Goal: Task Accomplishment & Management: Complete application form

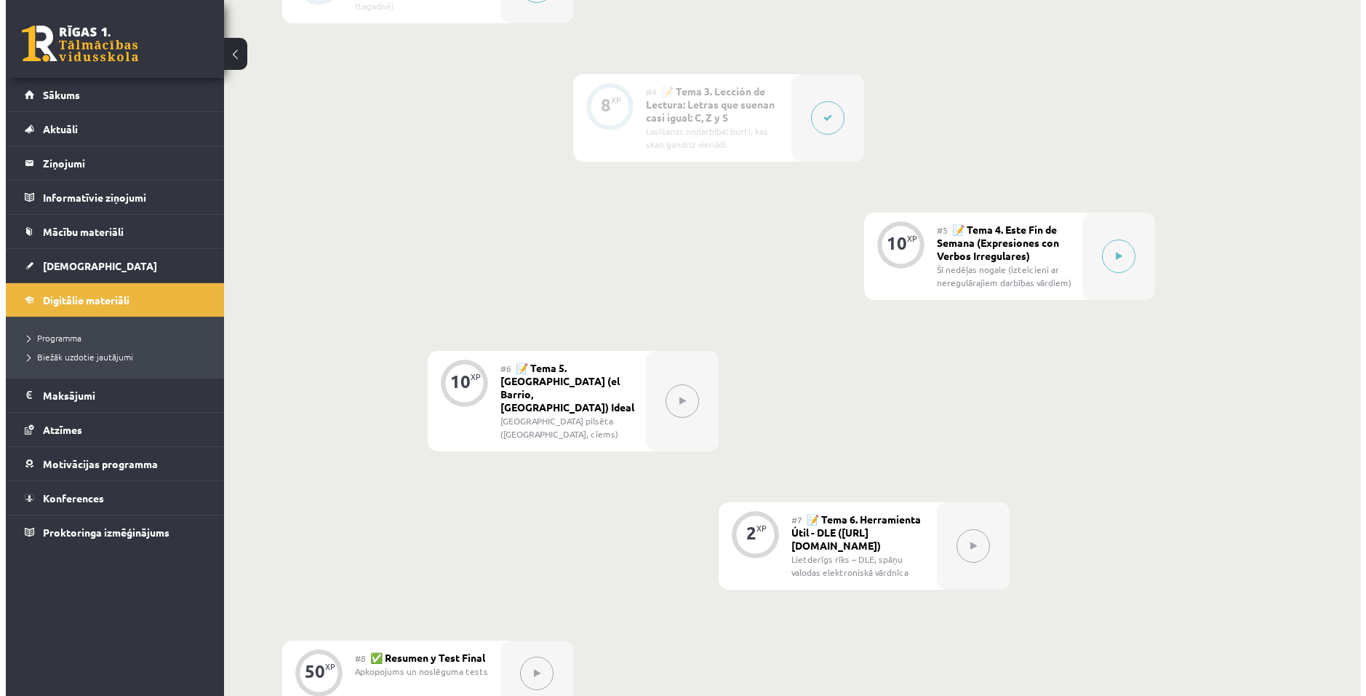
scroll to position [728, 0]
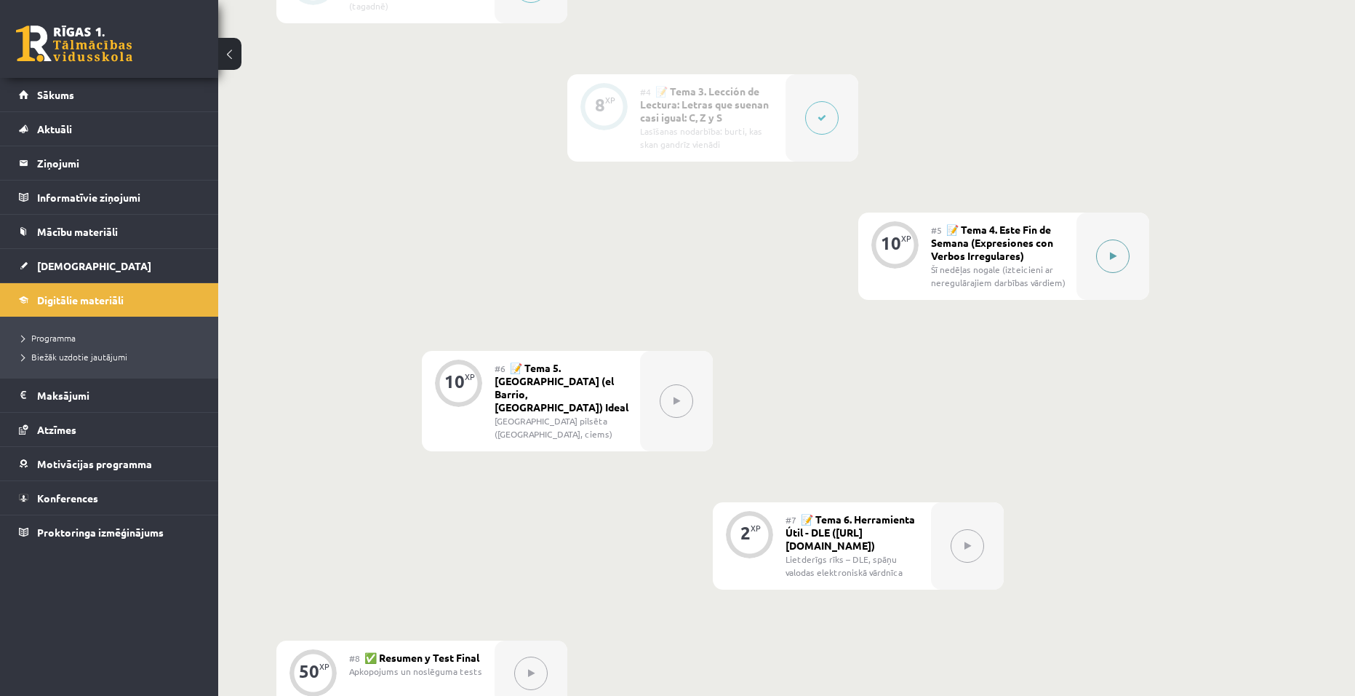
click at [447, 254] on button at bounding box center [1112, 255] width 33 height 33
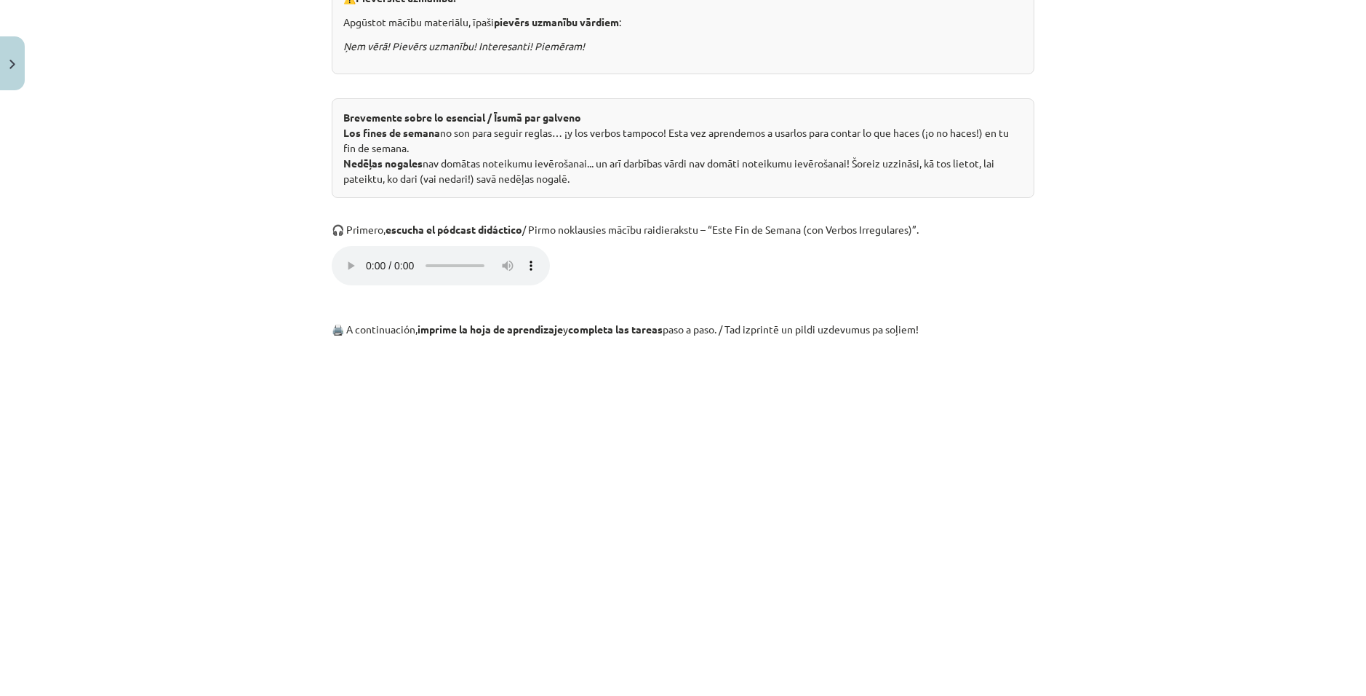
scroll to position [582, 0]
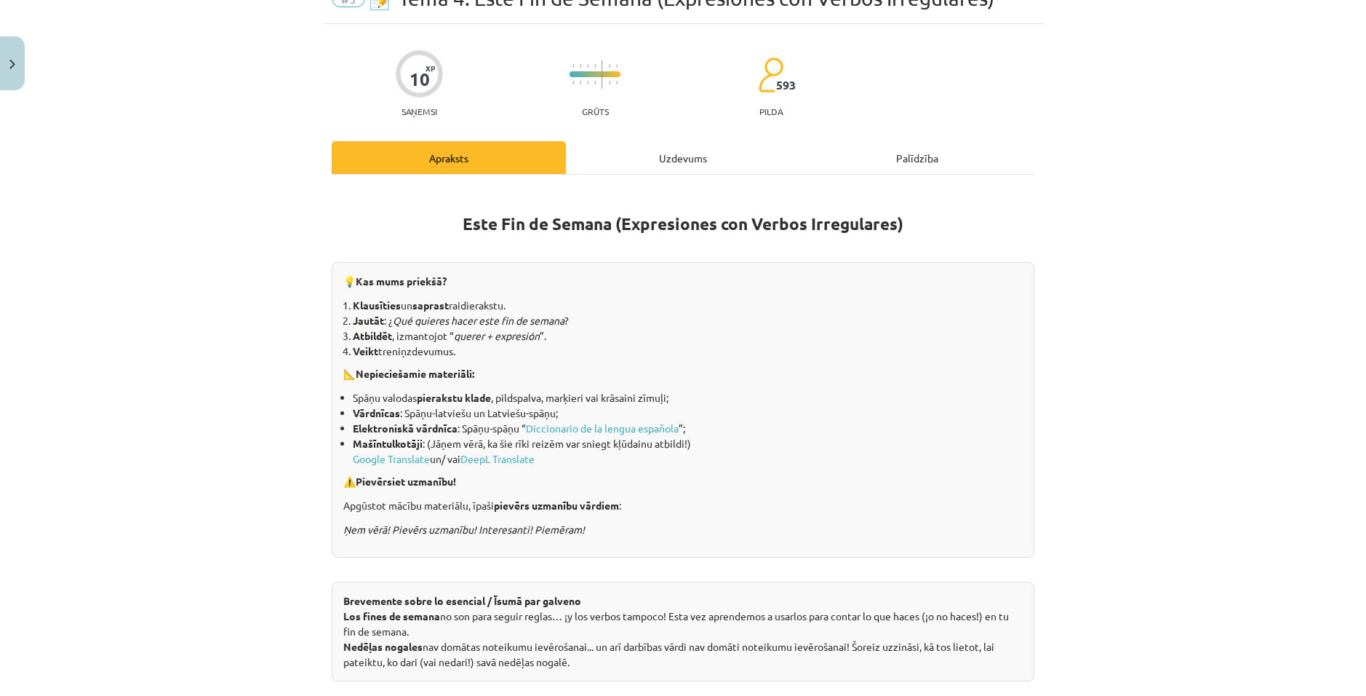
click at [447, 151] on div "Uzdevums" at bounding box center [683, 157] width 234 height 33
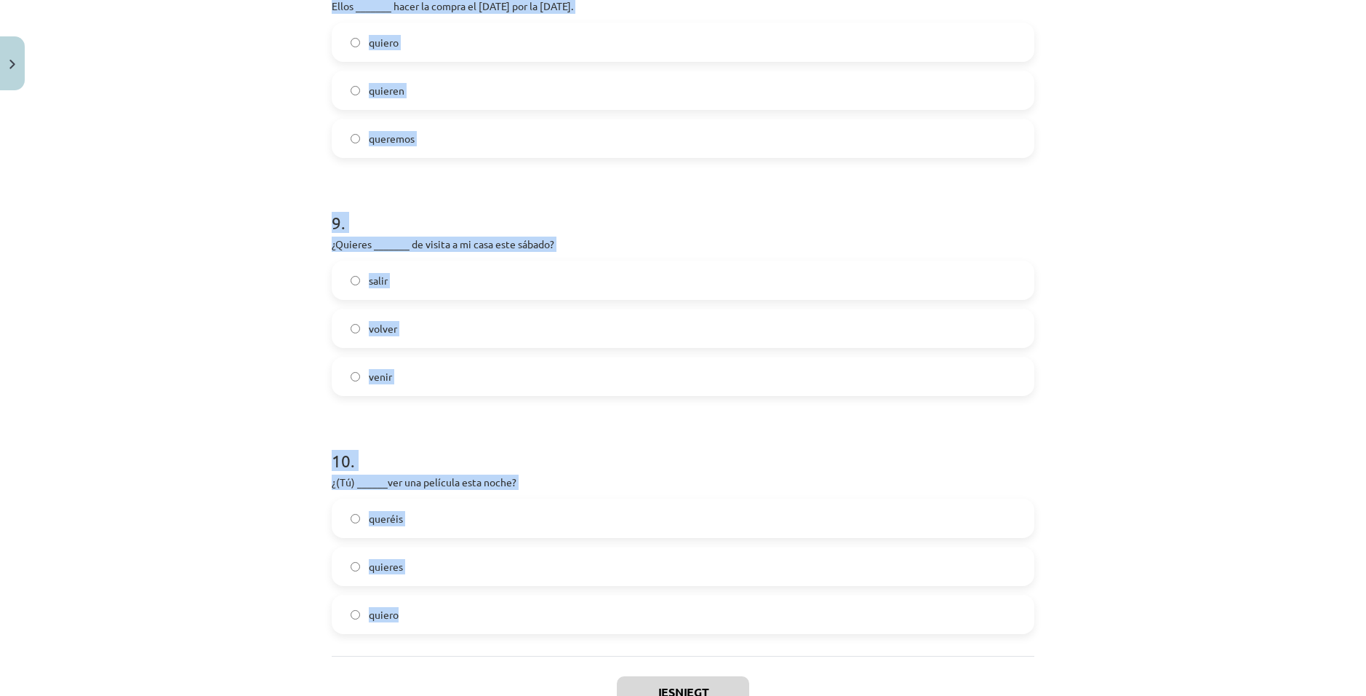
scroll to position [2113, 0]
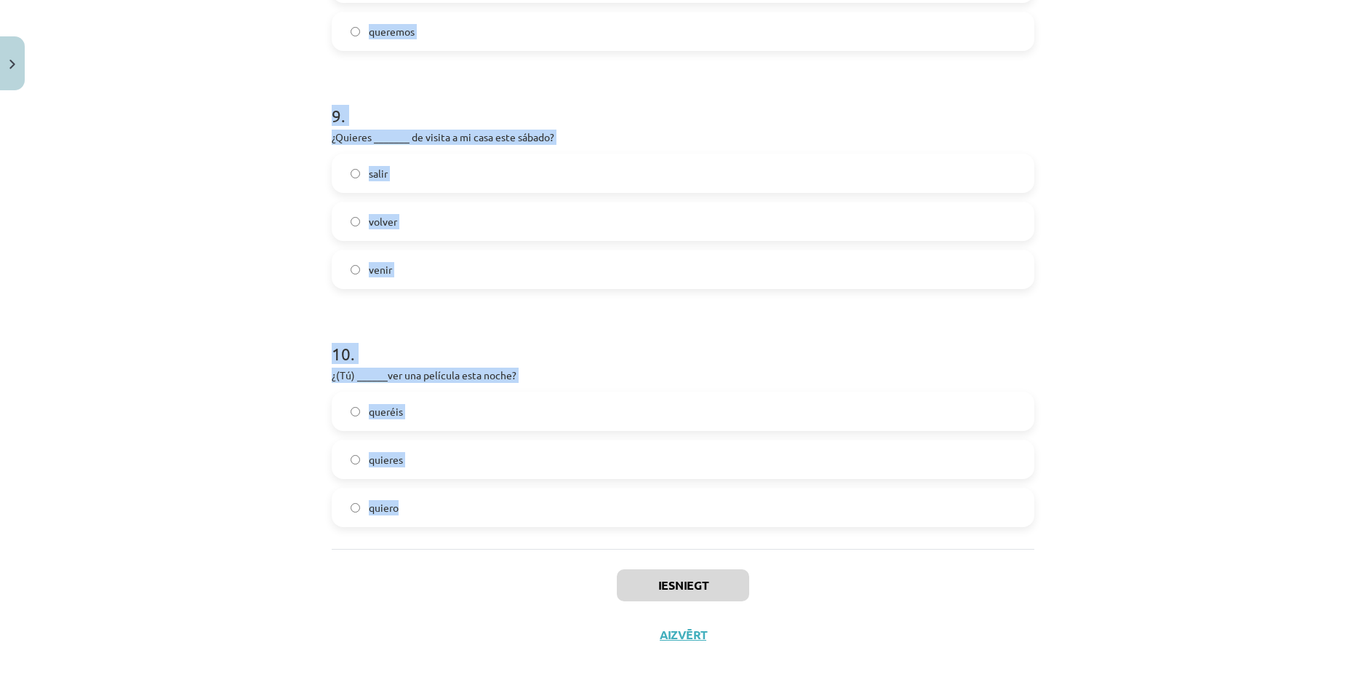
drag, startPoint x: 328, startPoint y: 232, endPoint x: 409, endPoint y: 509, distance: 288.0
copy form "¿Cuál de estas expresiones es incorrecta? / Kurš no izteicieniem ir kļūdains? i…"
click at [447, 344] on div "Mācību tēma: Spāņu valodas b1 - 11. klases 1.ieskaites mācību materiāls #5 📝 Te…" at bounding box center [683, 348] width 1366 height 696
click at [447, 378] on p "¿(Tú) ______ver una película esta noche?" at bounding box center [683, 374] width 703 height 15
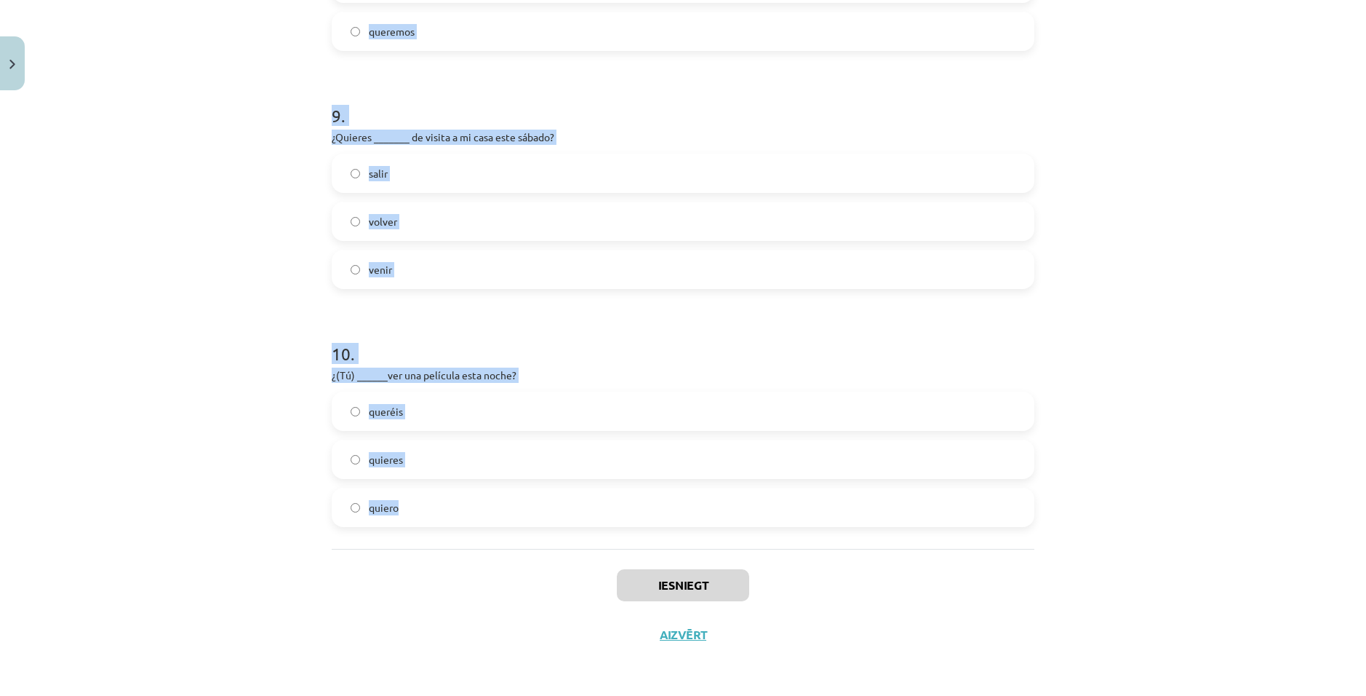
click at [332, 356] on h1 "10 ." at bounding box center [683, 340] width 703 height 45
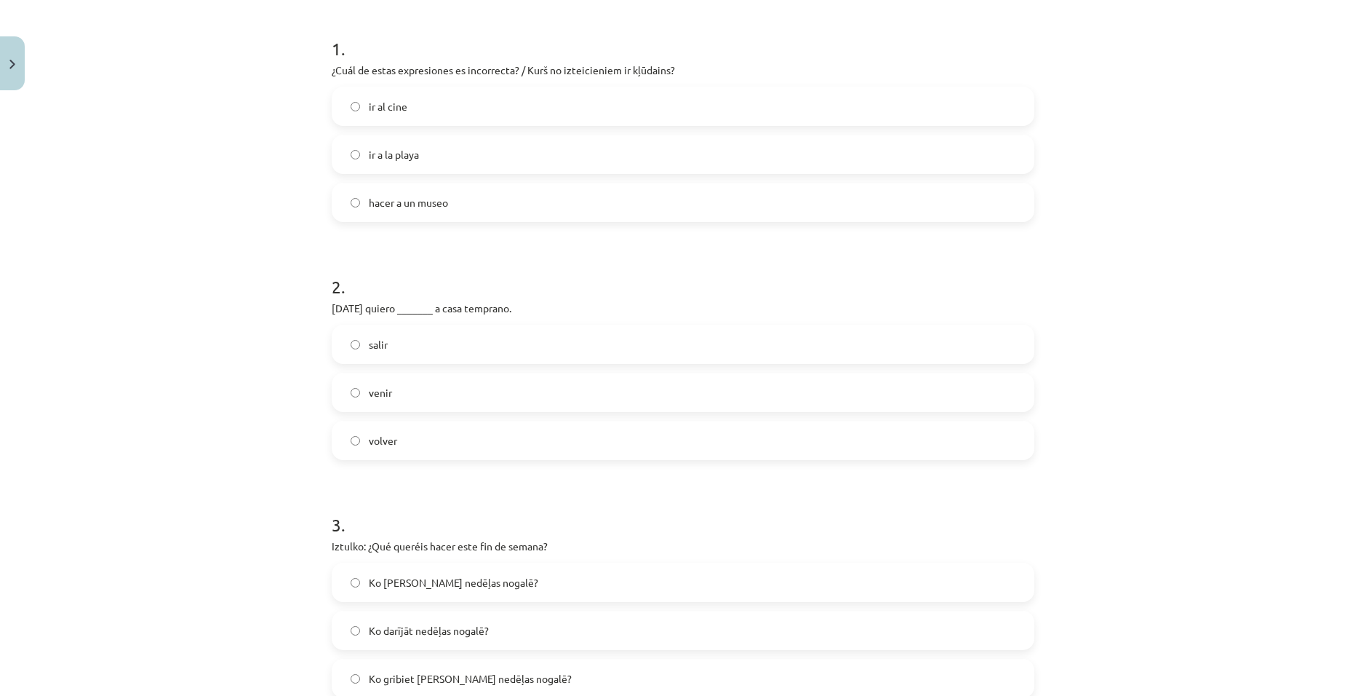
scroll to position [291, 0]
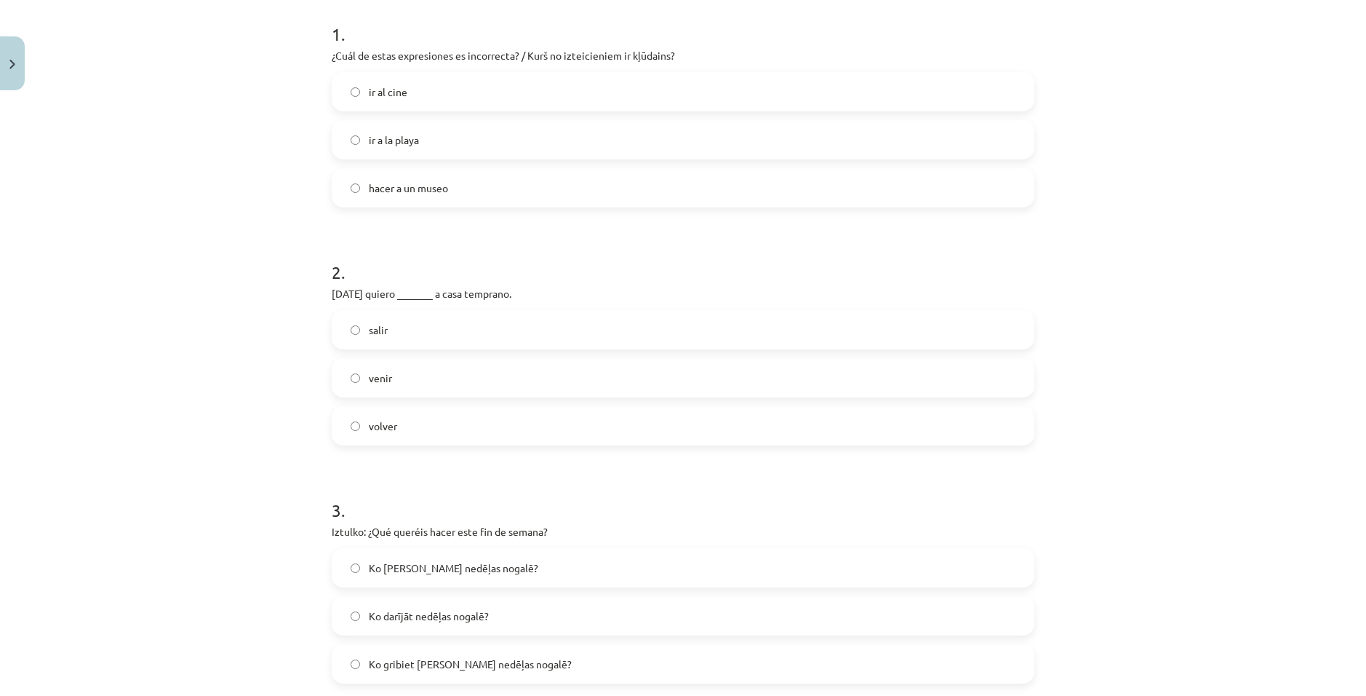
click at [447, 190] on label "hacer a un museo" at bounding box center [683, 188] width 700 height 36
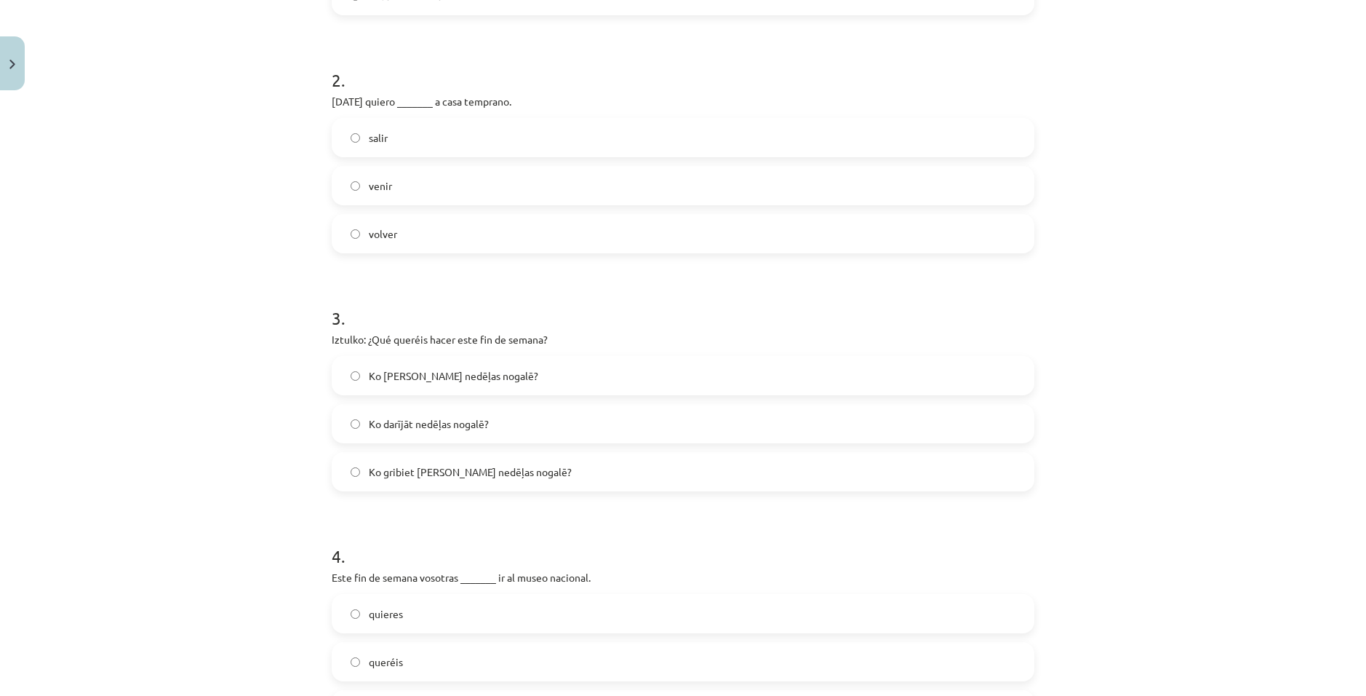
scroll to position [509, 0]
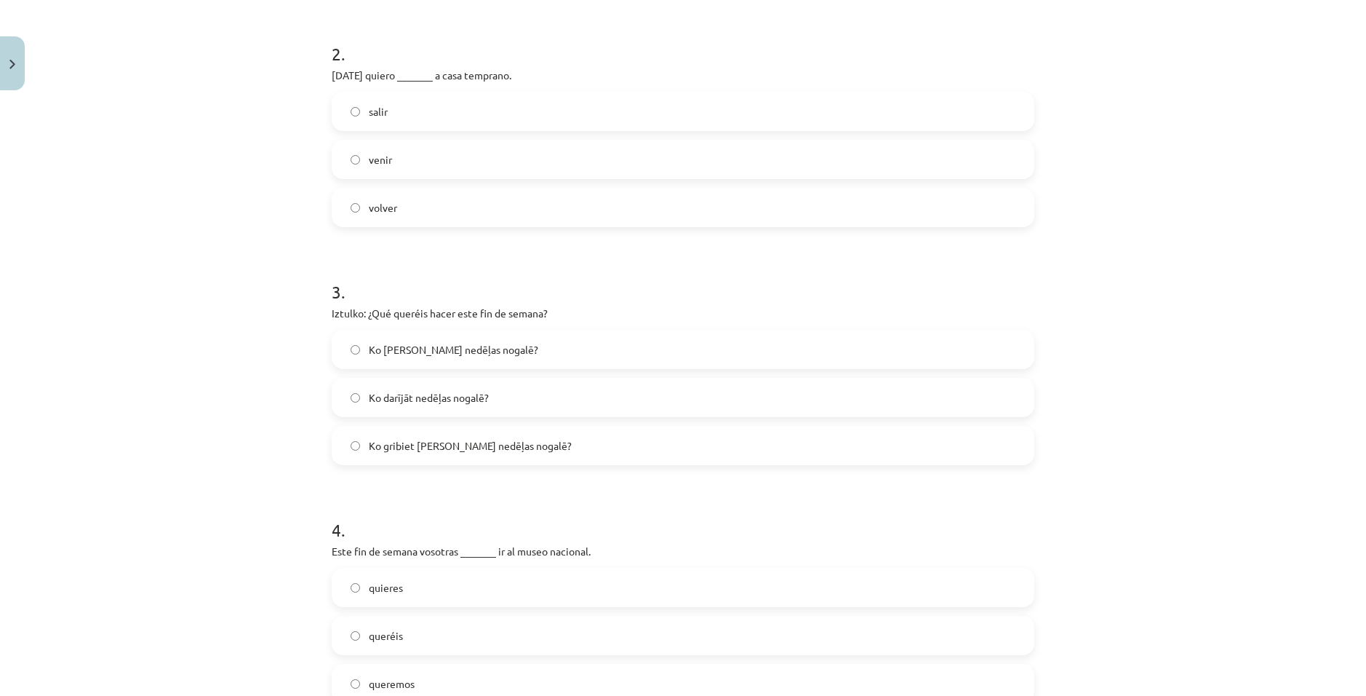
drag, startPoint x: 379, startPoint y: 196, endPoint x: 391, endPoint y: 202, distance: 13.0
click at [379, 198] on label "volver" at bounding box center [683, 207] width 700 height 36
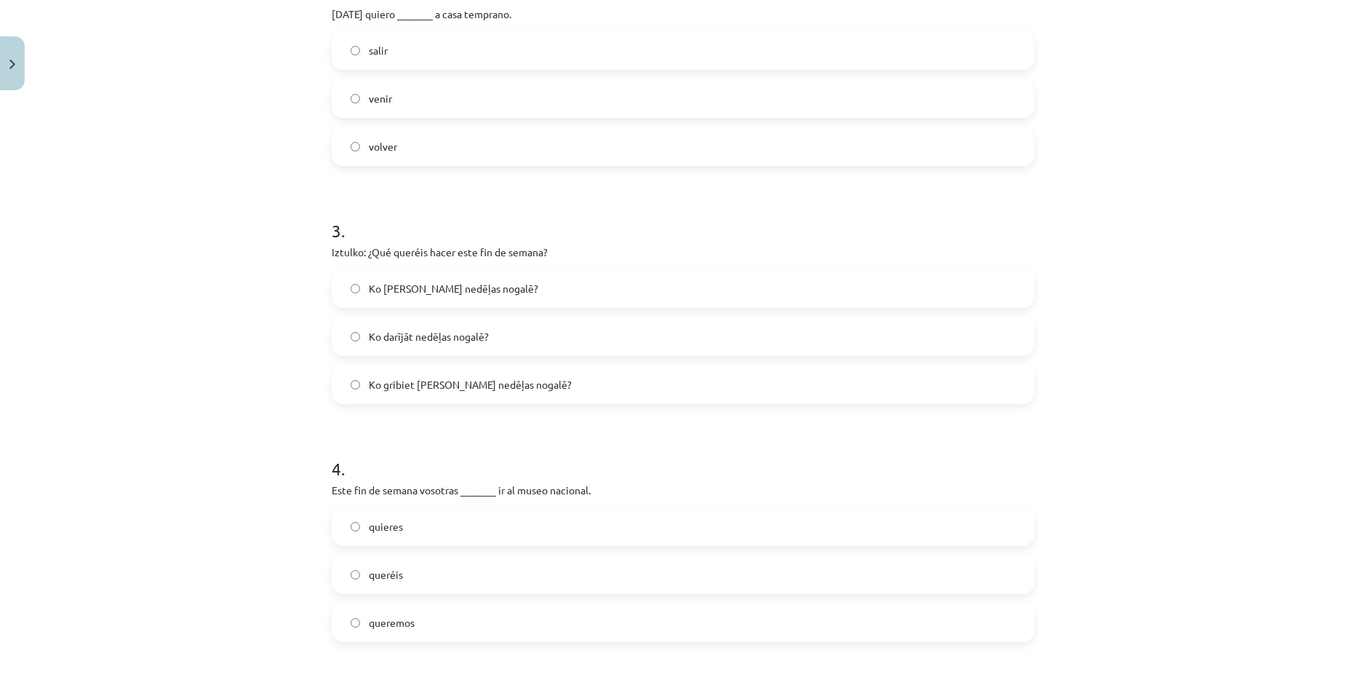
scroll to position [655, 0]
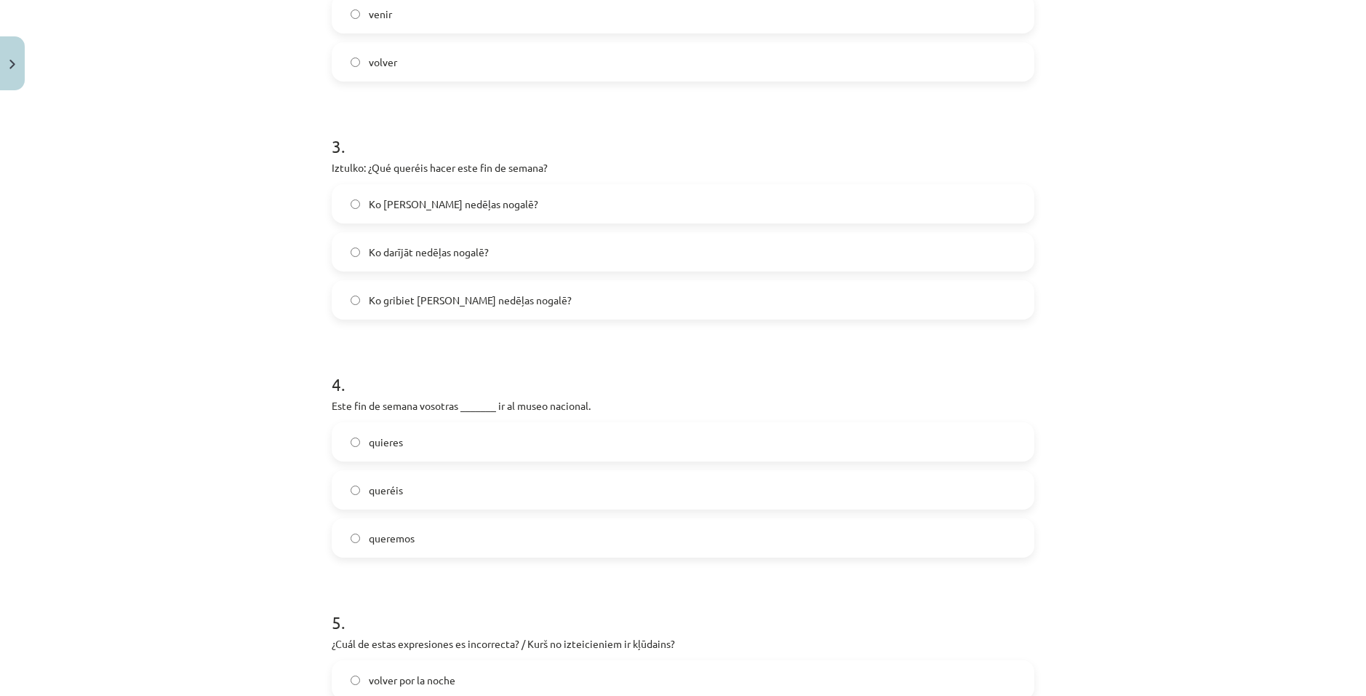
drag, startPoint x: 341, startPoint y: 262, endPoint x: 614, endPoint y: 307, distance: 276.5
click at [342, 262] on label "Ko darījāt nedēļas nogalē?" at bounding box center [683, 252] width 700 height 36
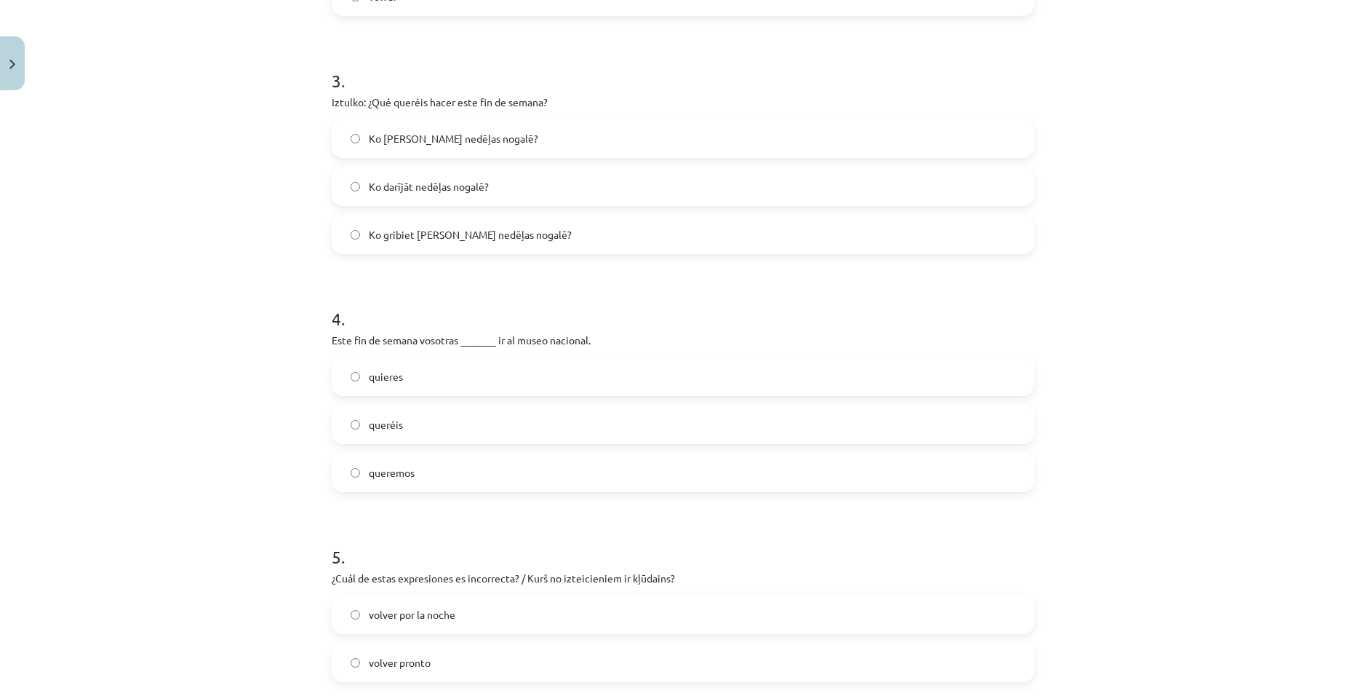
scroll to position [800, 0]
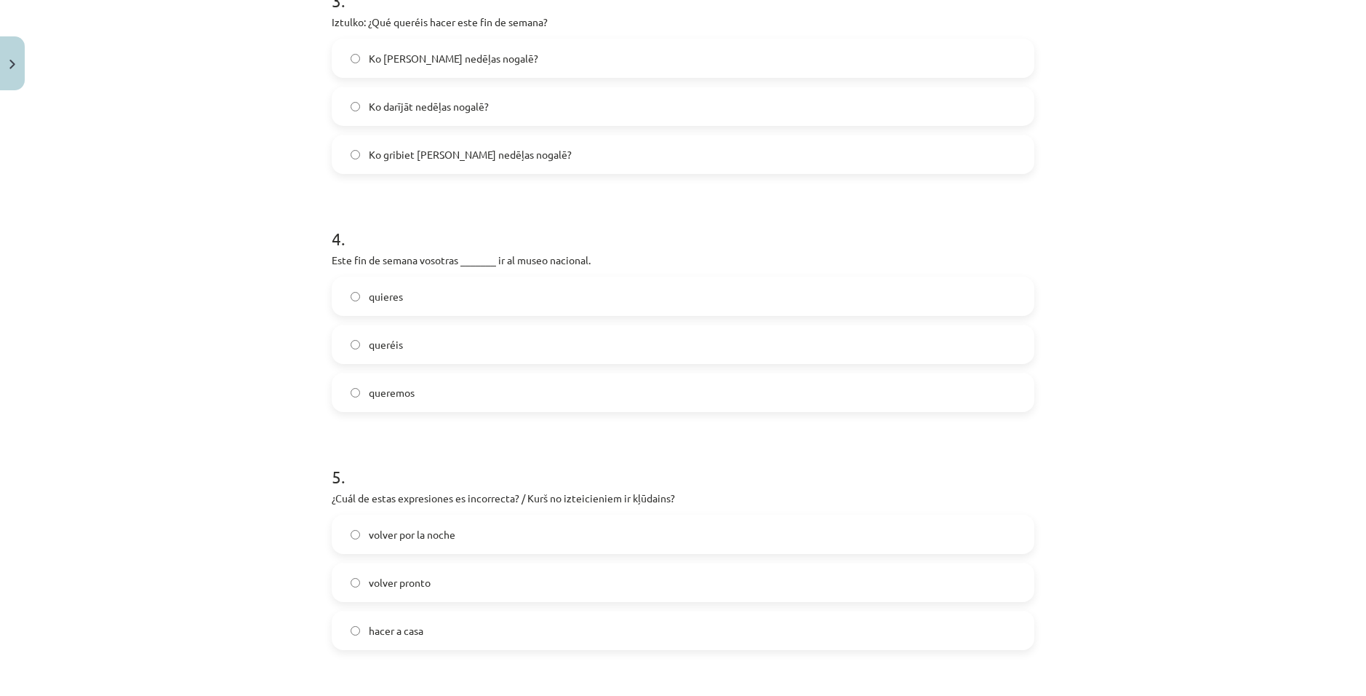
drag, startPoint x: 393, startPoint y: 341, endPoint x: 434, endPoint y: 346, distance: 41.8
click at [399, 343] on label "queréis" at bounding box center [683, 344] width 700 height 36
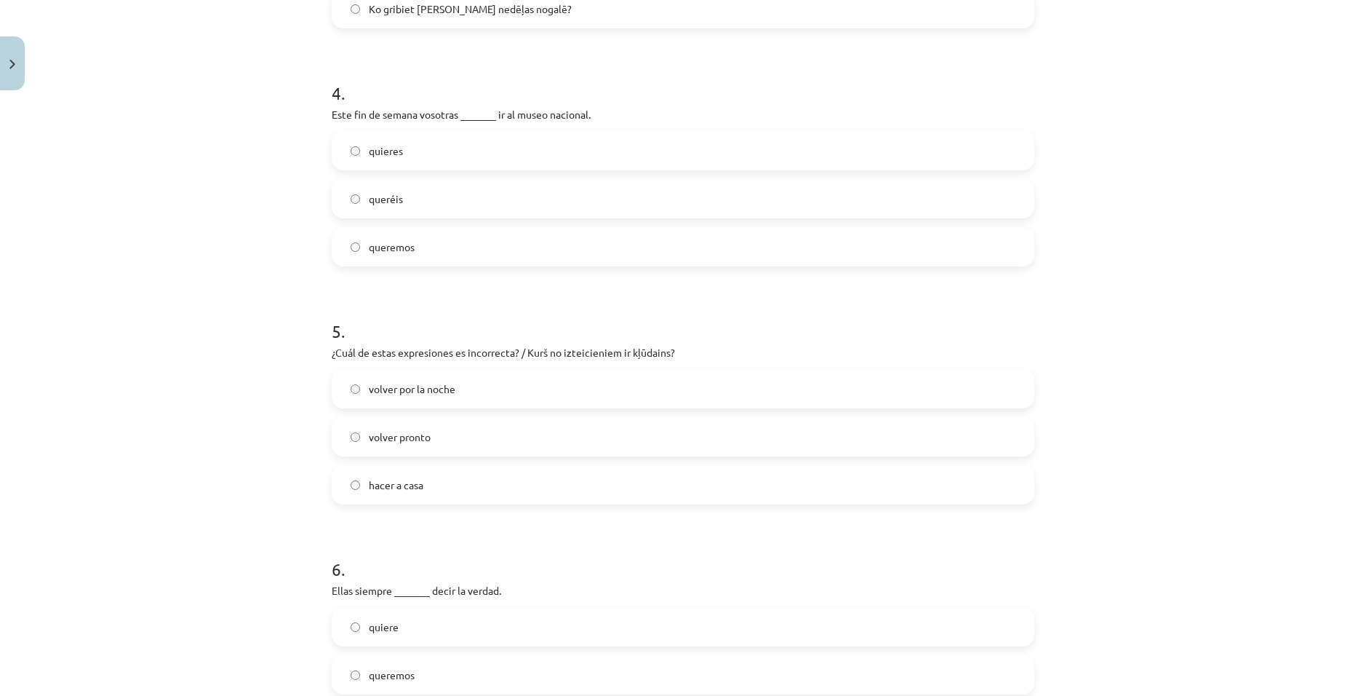
click at [341, 196] on label "queréis" at bounding box center [683, 198] width 700 height 36
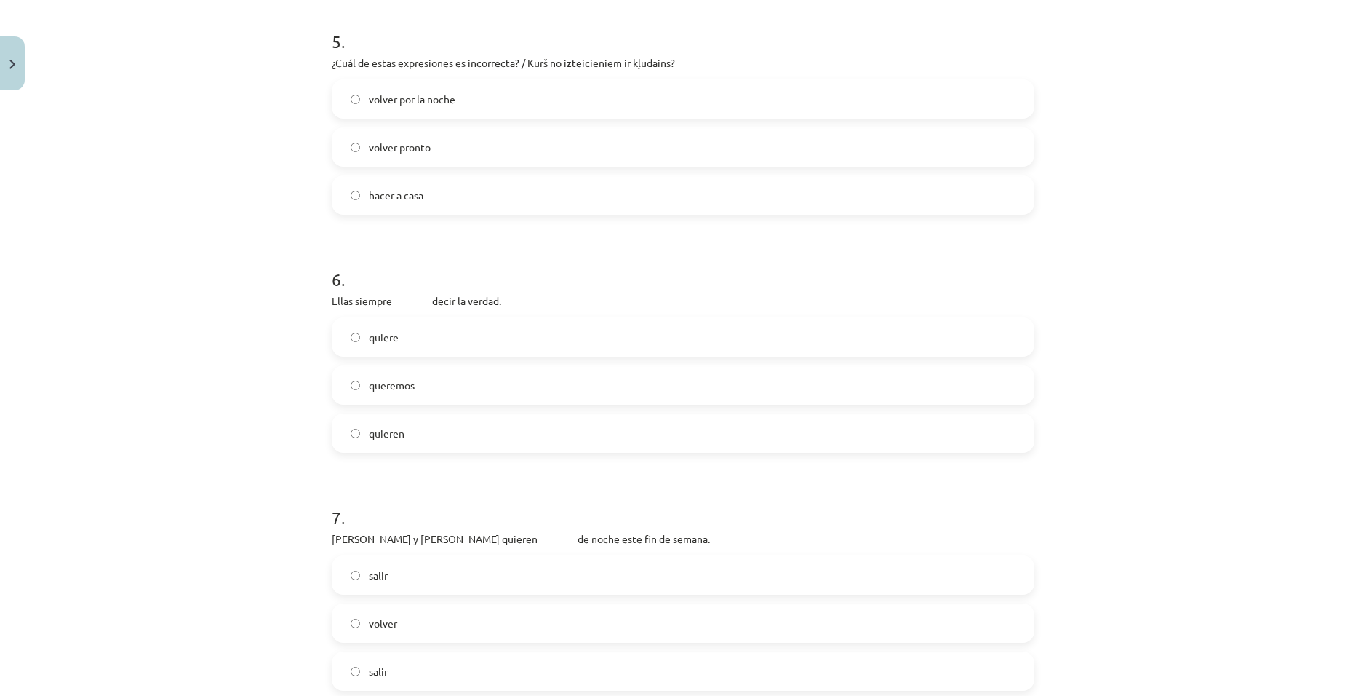
scroll to position [1237, 0]
click at [357, 343] on label "quiere" at bounding box center [683, 335] width 700 height 36
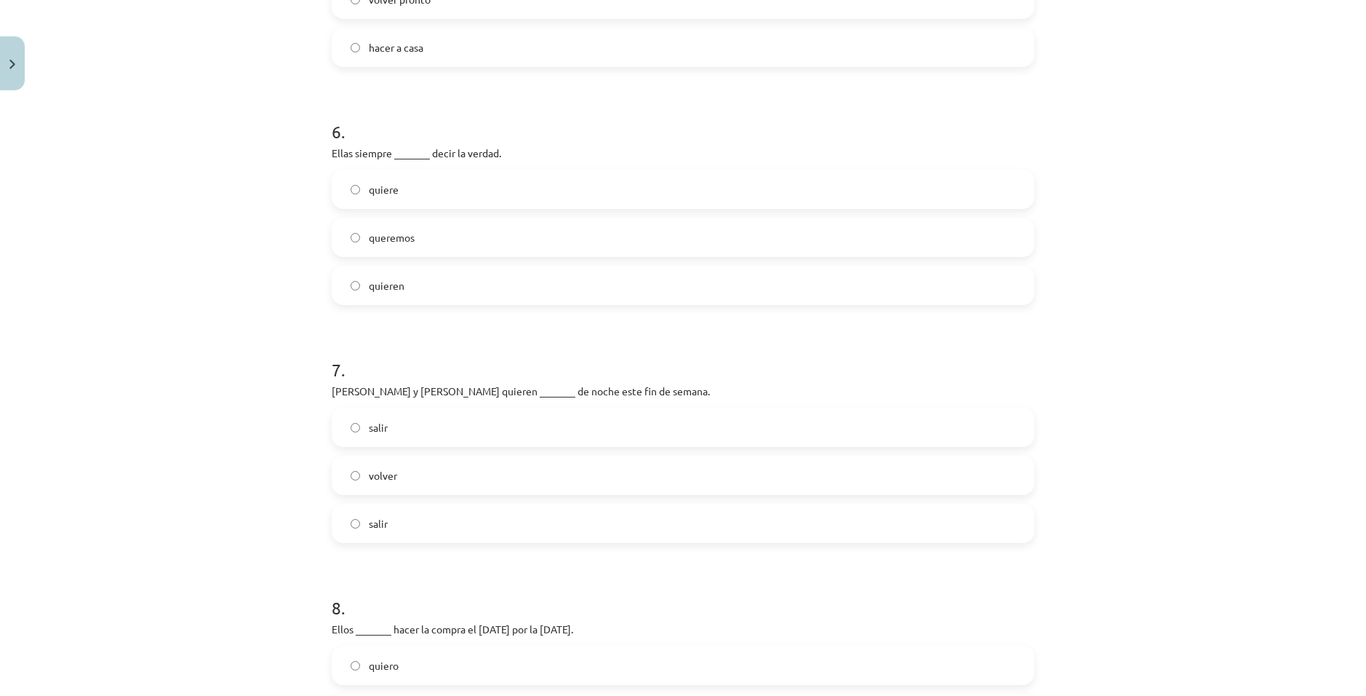
scroll to position [1382, 0]
click at [394, 300] on label "quieren" at bounding box center [683, 286] width 700 height 36
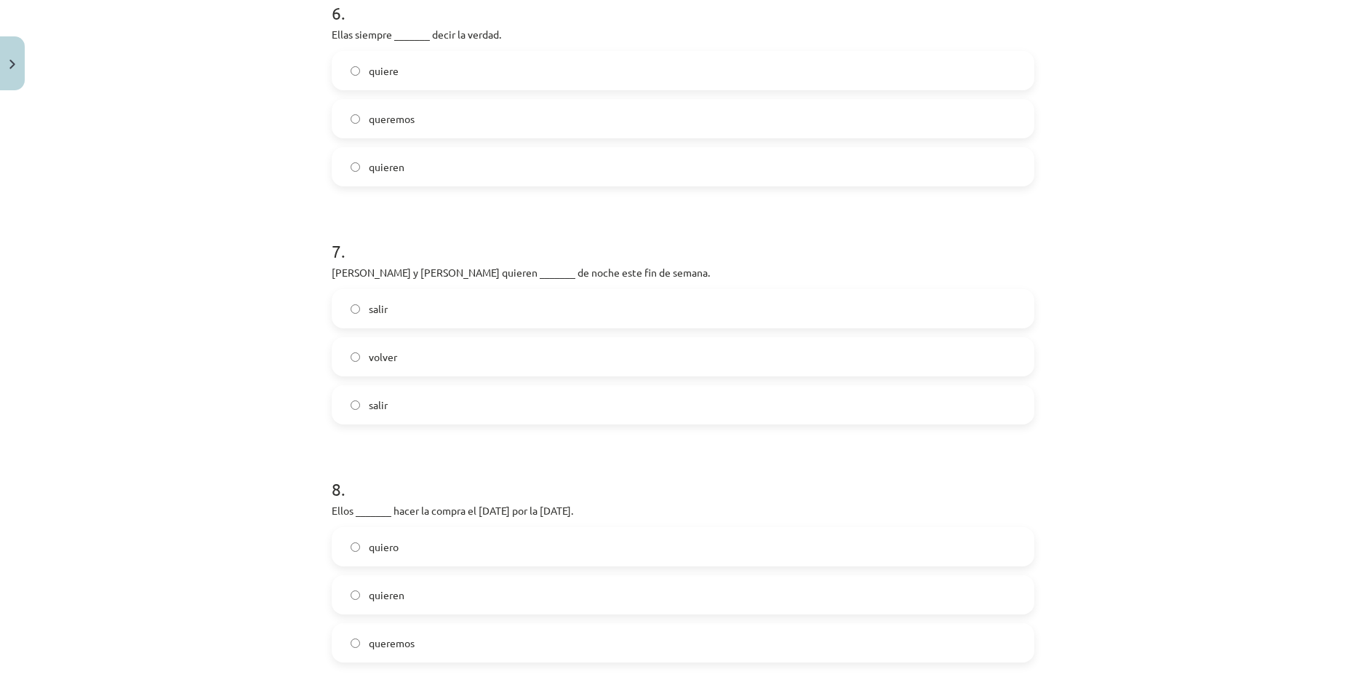
scroll to position [1528, 0]
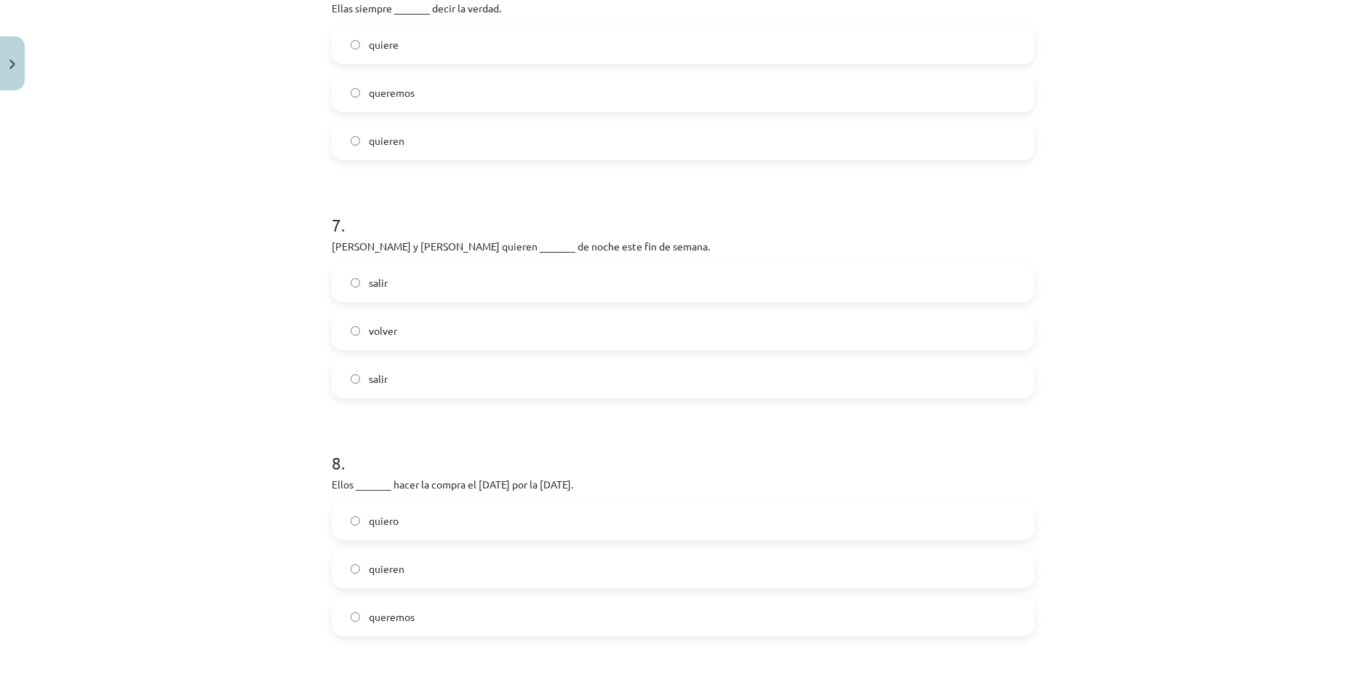
click at [431, 333] on label "volver" at bounding box center [683, 330] width 700 height 36
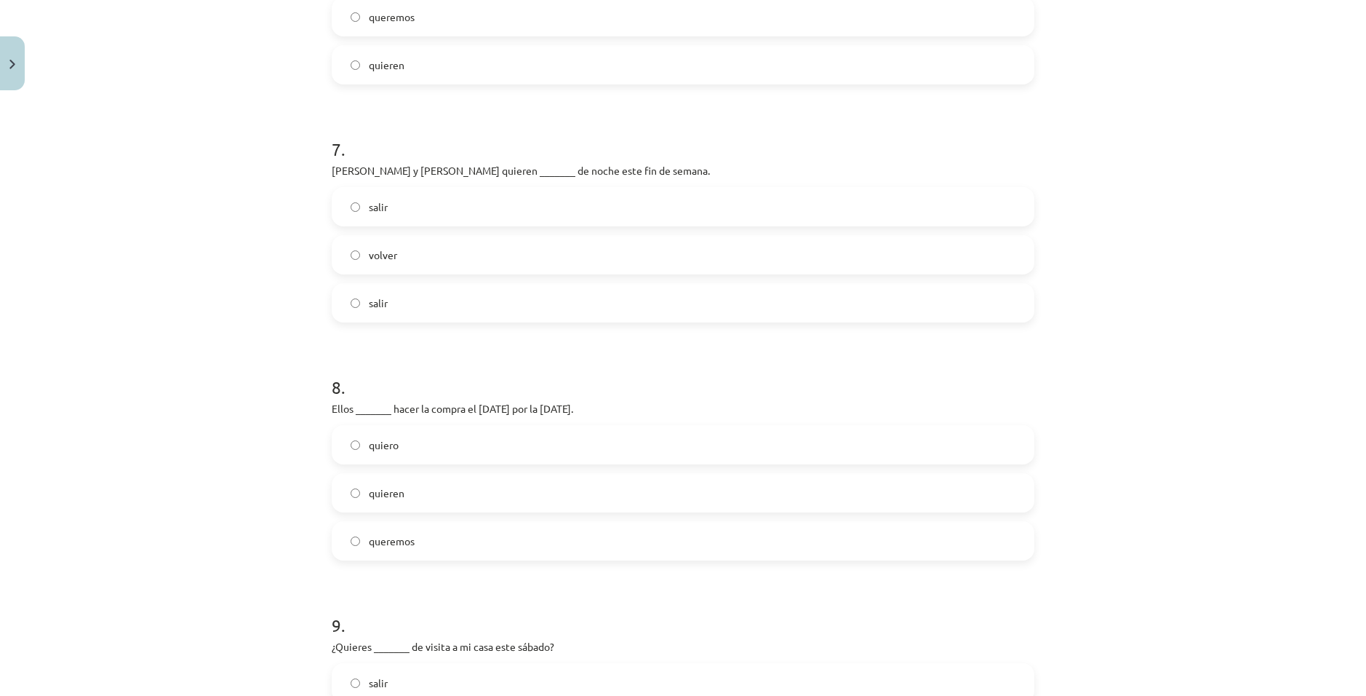
scroll to position [1601, 0]
drag, startPoint x: 354, startPoint y: 312, endPoint x: 381, endPoint y: 309, distance: 27.8
click at [354, 311] on label "salir" at bounding box center [683, 305] width 700 height 36
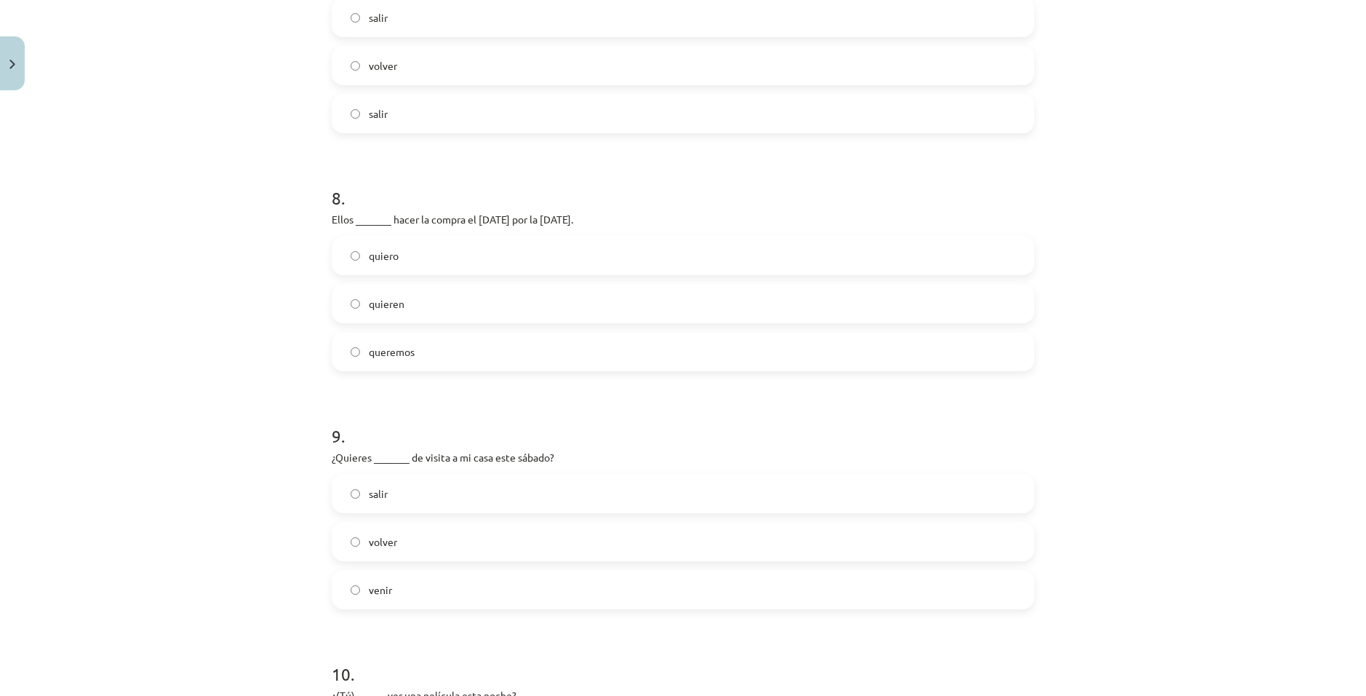
scroll to position [1819, 0]
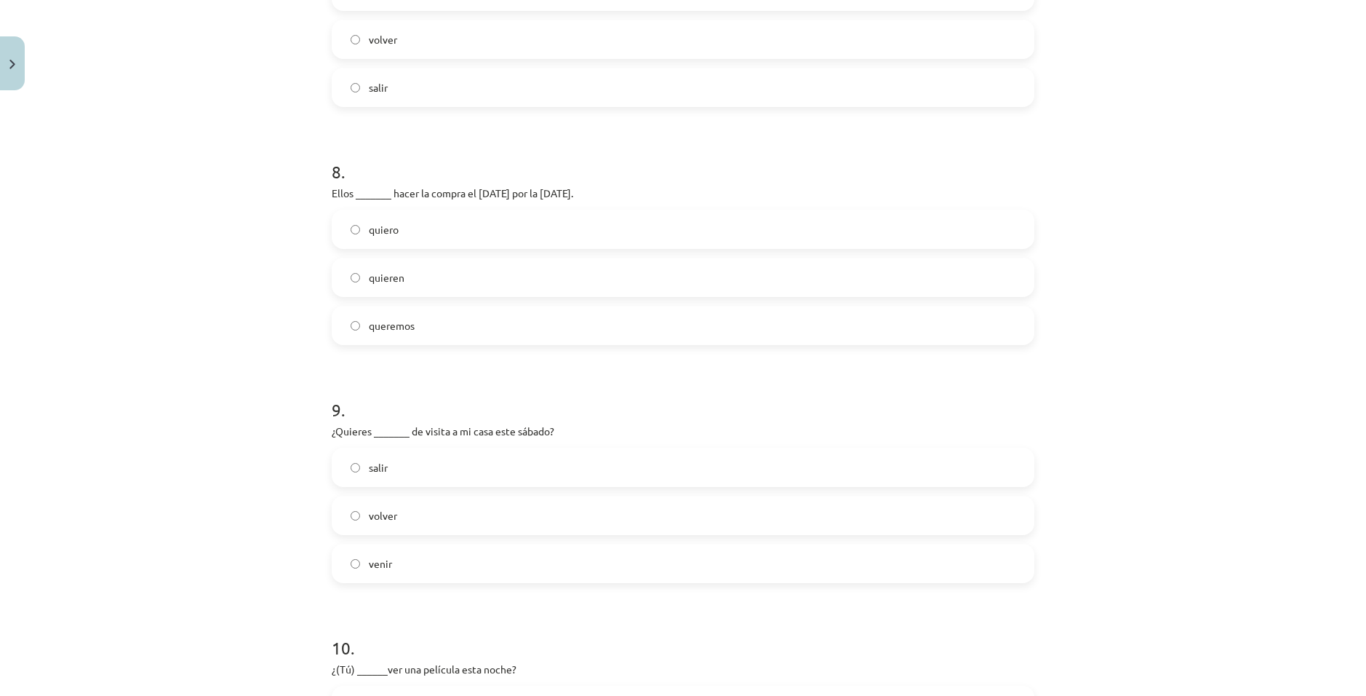
drag, startPoint x: 447, startPoint y: 291, endPoint x: 470, endPoint y: 288, distance: 23.5
click at [447, 291] on label "quieren" at bounding box center [683, 277] width 700 height 36
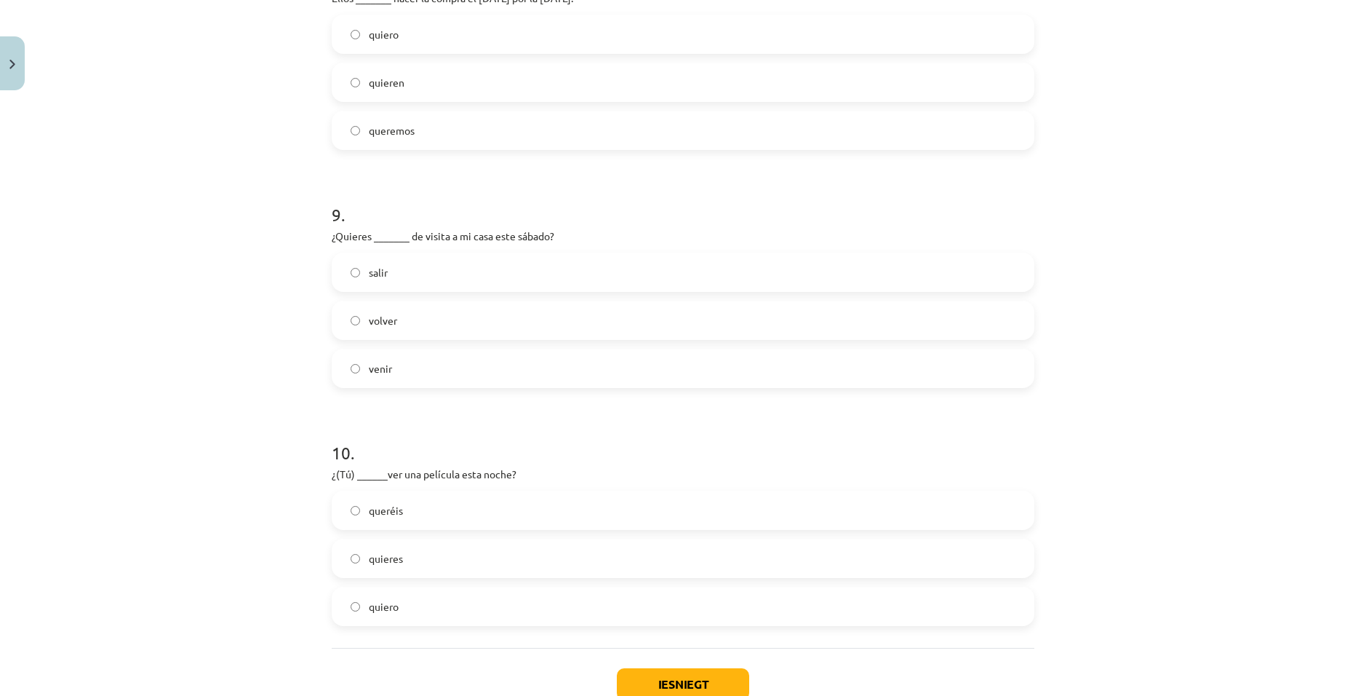
scroll to position [2037, 0]
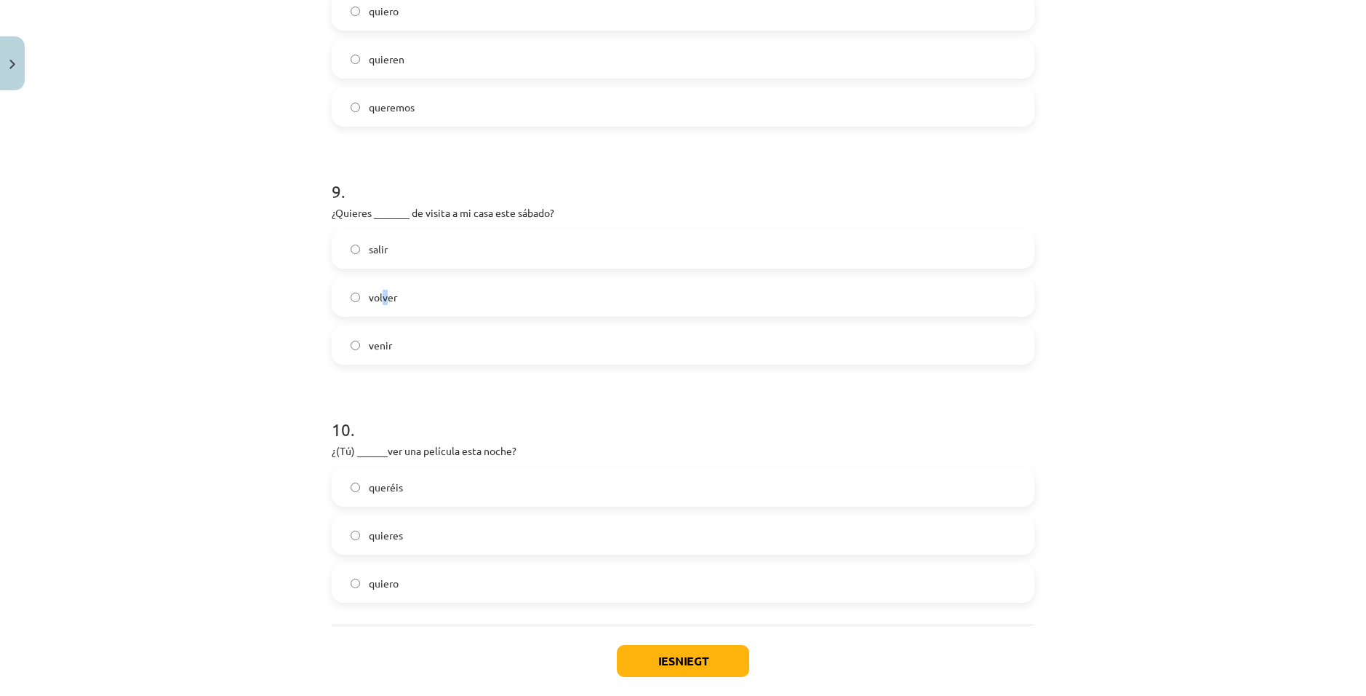
drag, startPoint x: 380, startPoint y: 287, endPoint x: 395, endPoint y: 282, distance: 15.9
click at [380, 285] on label "volver" at bounding box center [683, 297] width 700 height 36
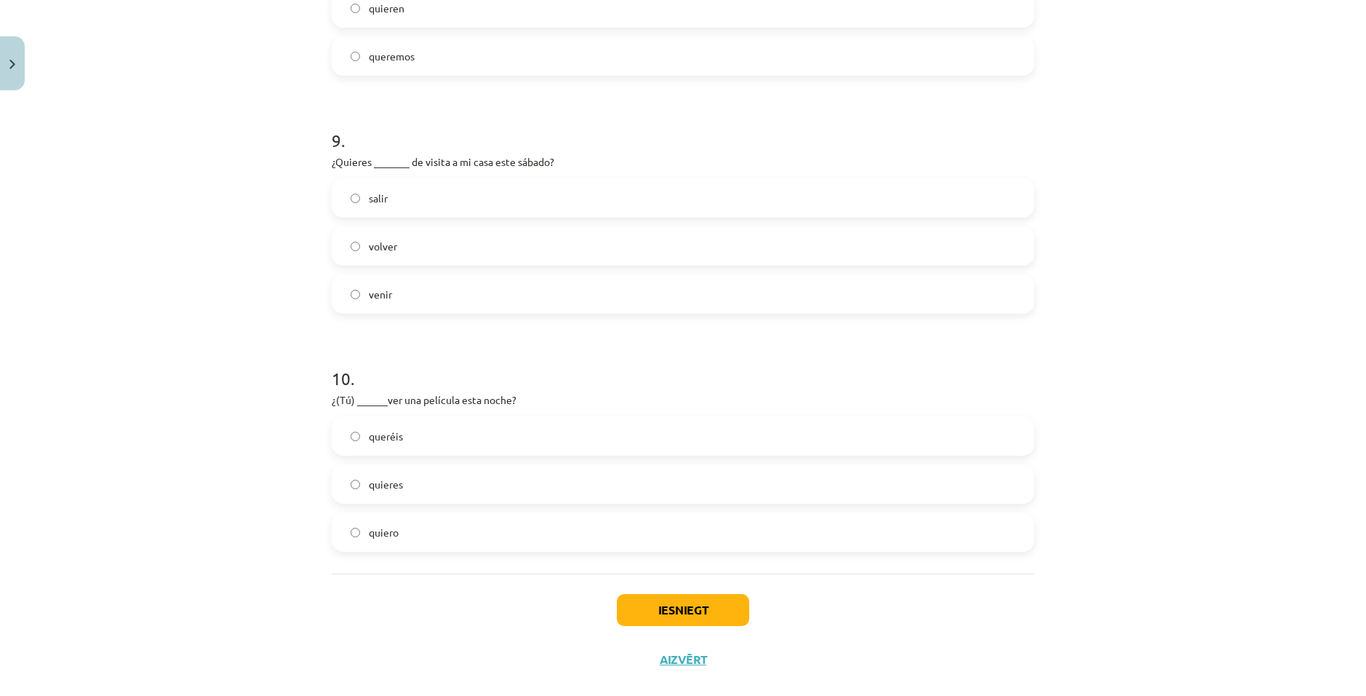
scroll to position [2110, 0]
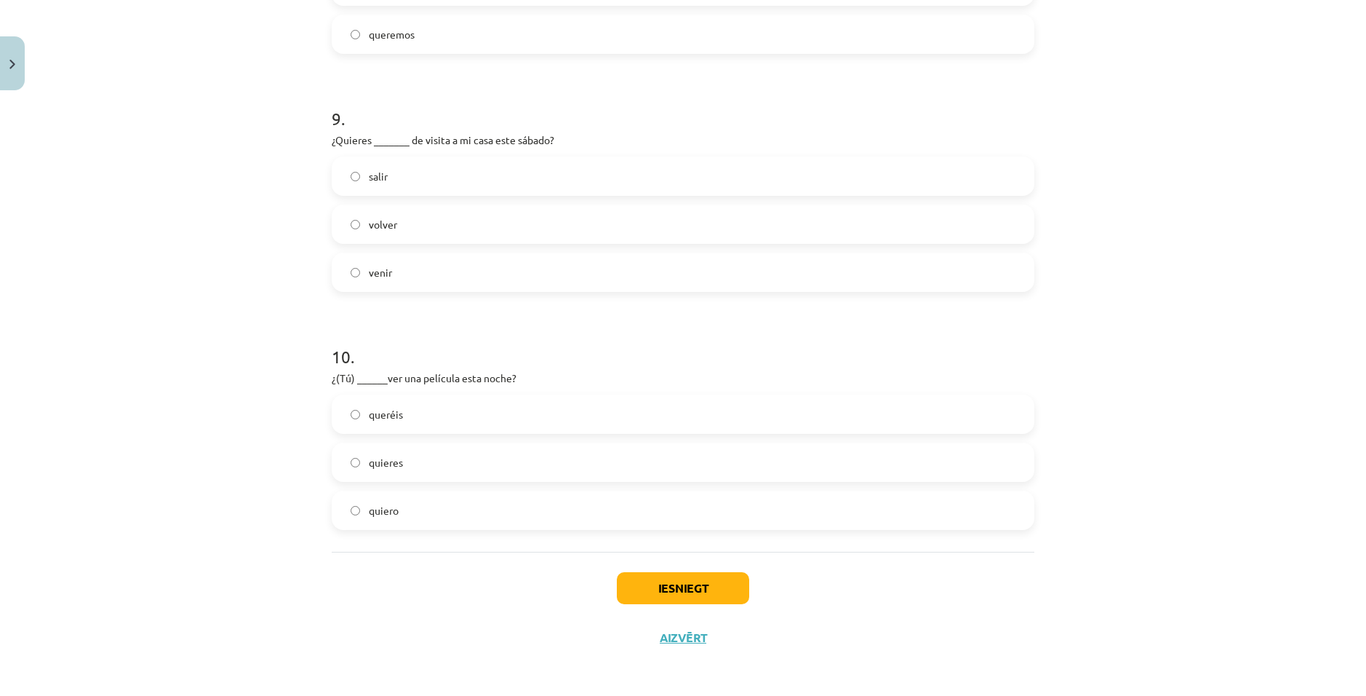
drag, startPoint x: 357, startPoint y: 460, endPoint x: 367, endPoint y: 461, distance: 10.9
click at [362, 460] on label "quieres" at bounding box center [683, 462] width 700 height 36
click at [349, 467] on label "quieres" at bounding box center [683, 462] width 700 height 36
click at [447, 530] on button "Iesniegt" at bounding box center [683, 588] width 132 height 32
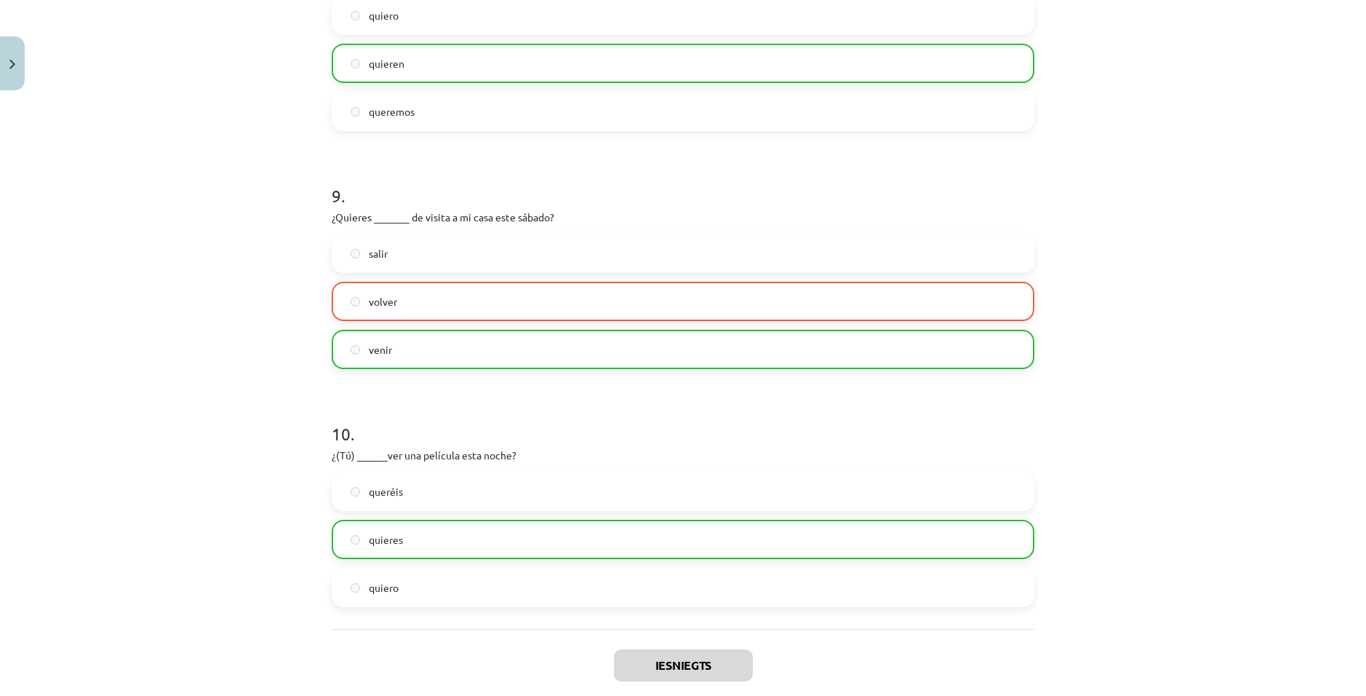
scroll to position [2159, 0]
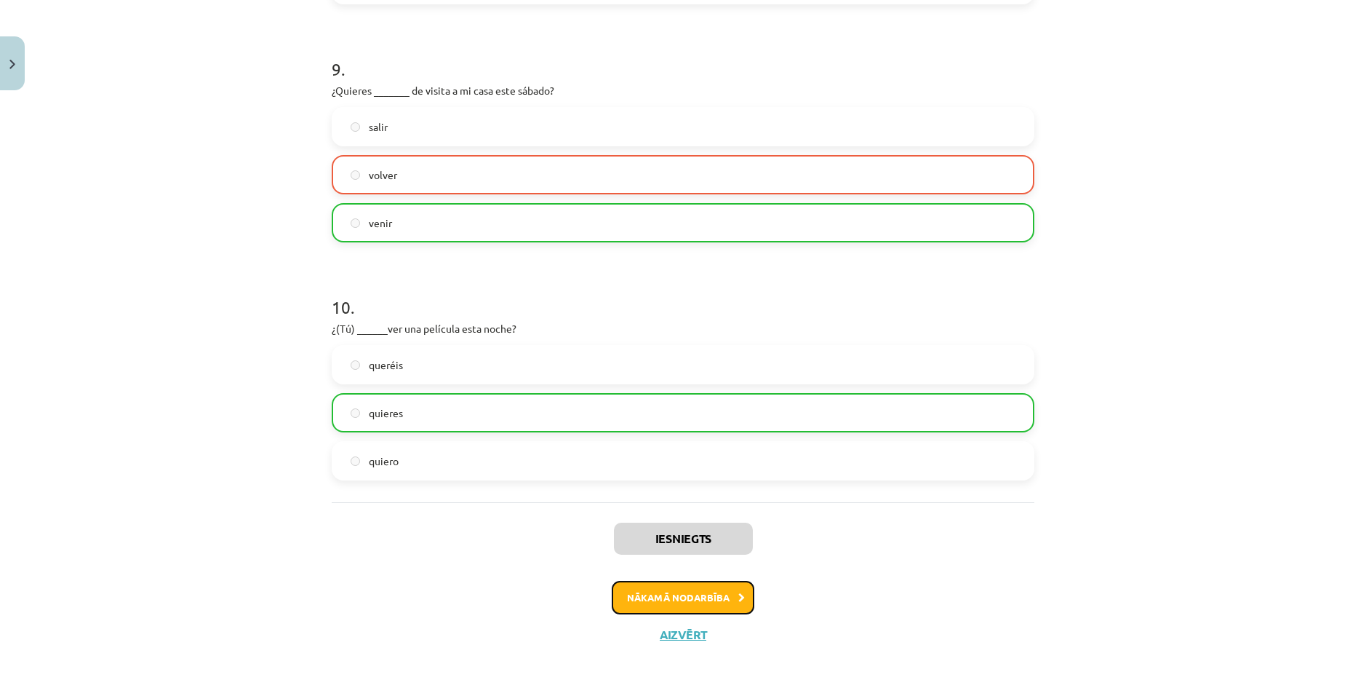
click at [447, 530] on button "Nākamā nodarbība" at bounding box center [683, 597] width 143 height 33
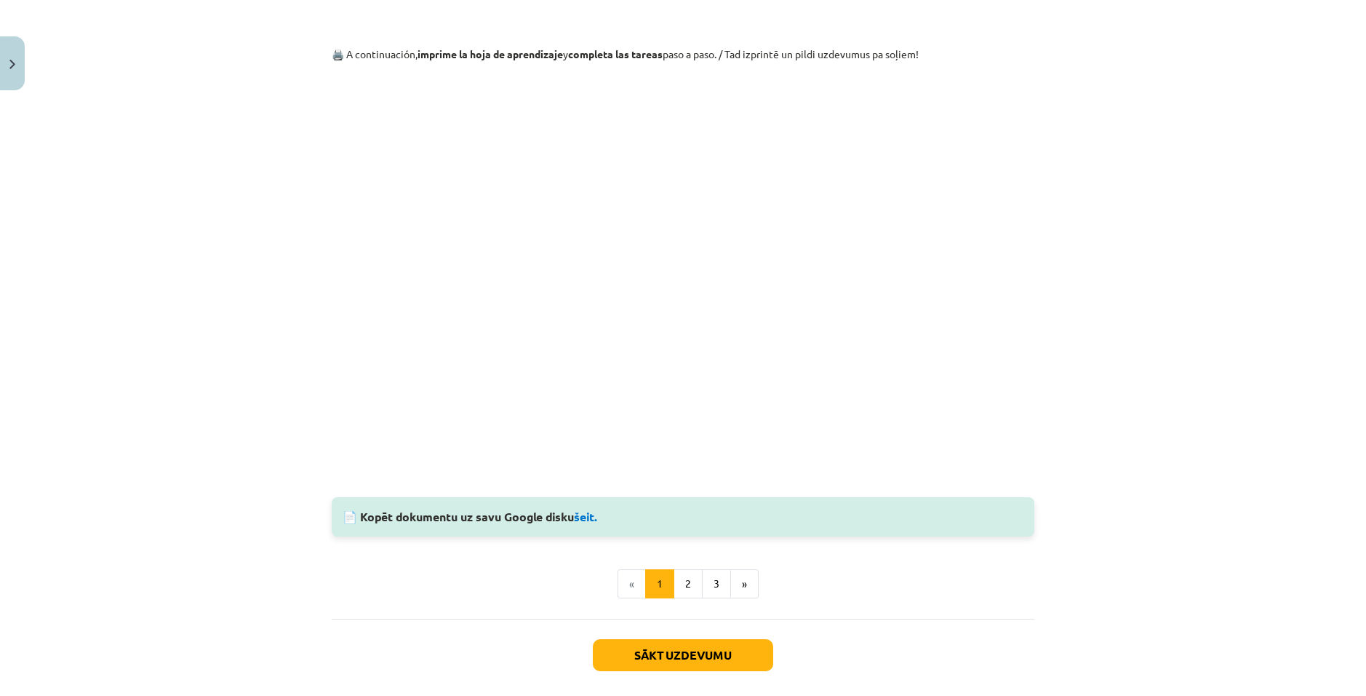
scroll to position [1201, 0]
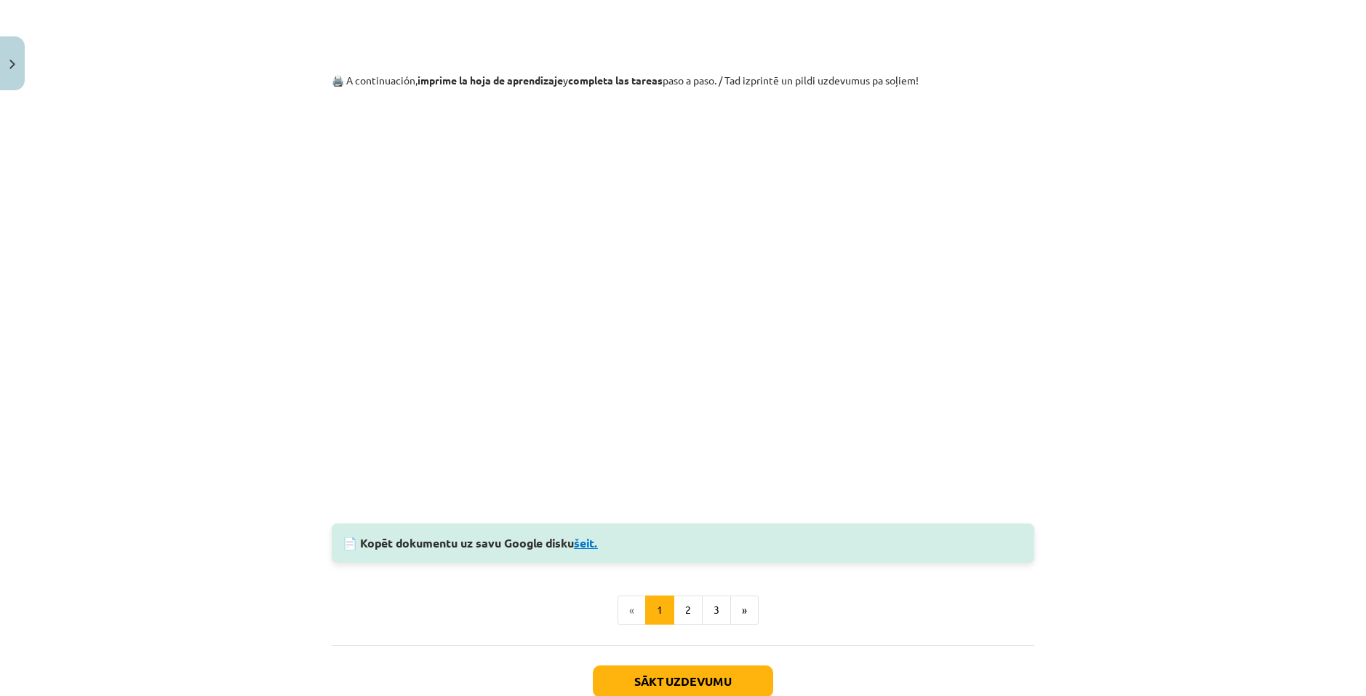
click at [447, 530] on link "šeit." at bounding box center [586, 542] width 24 height 15
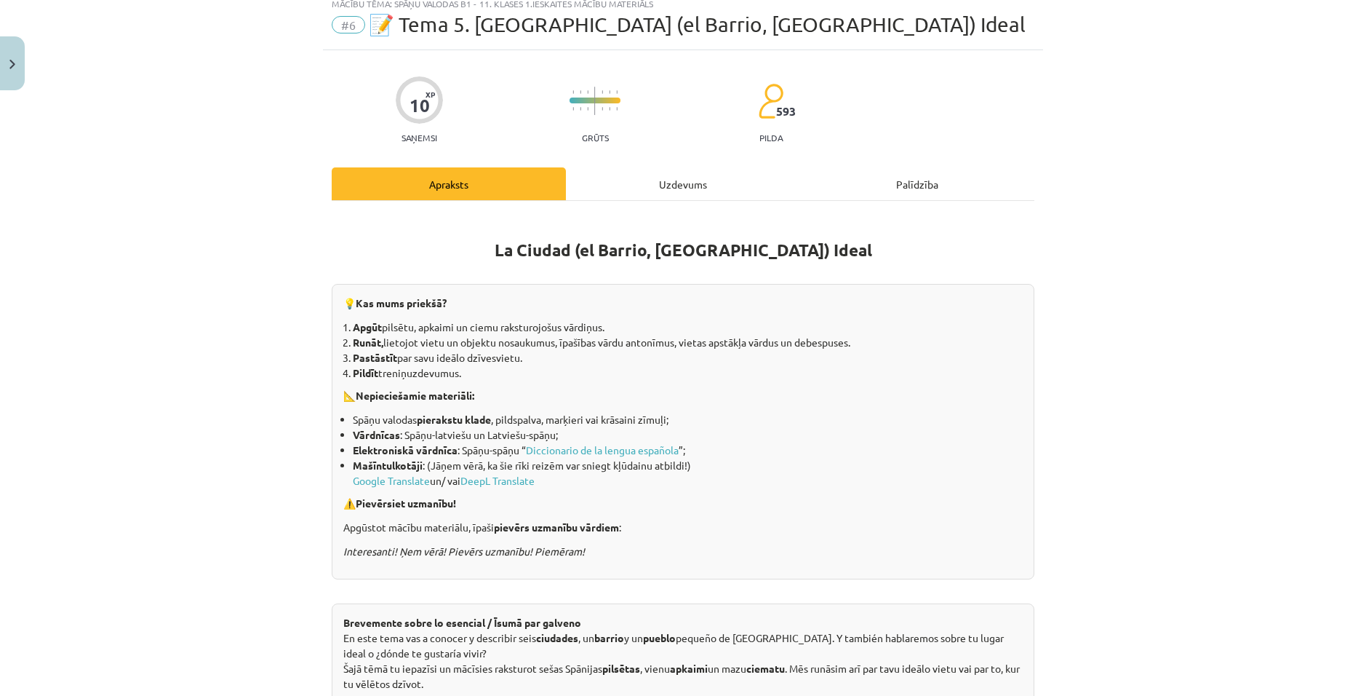
scroll to position [0, 0]
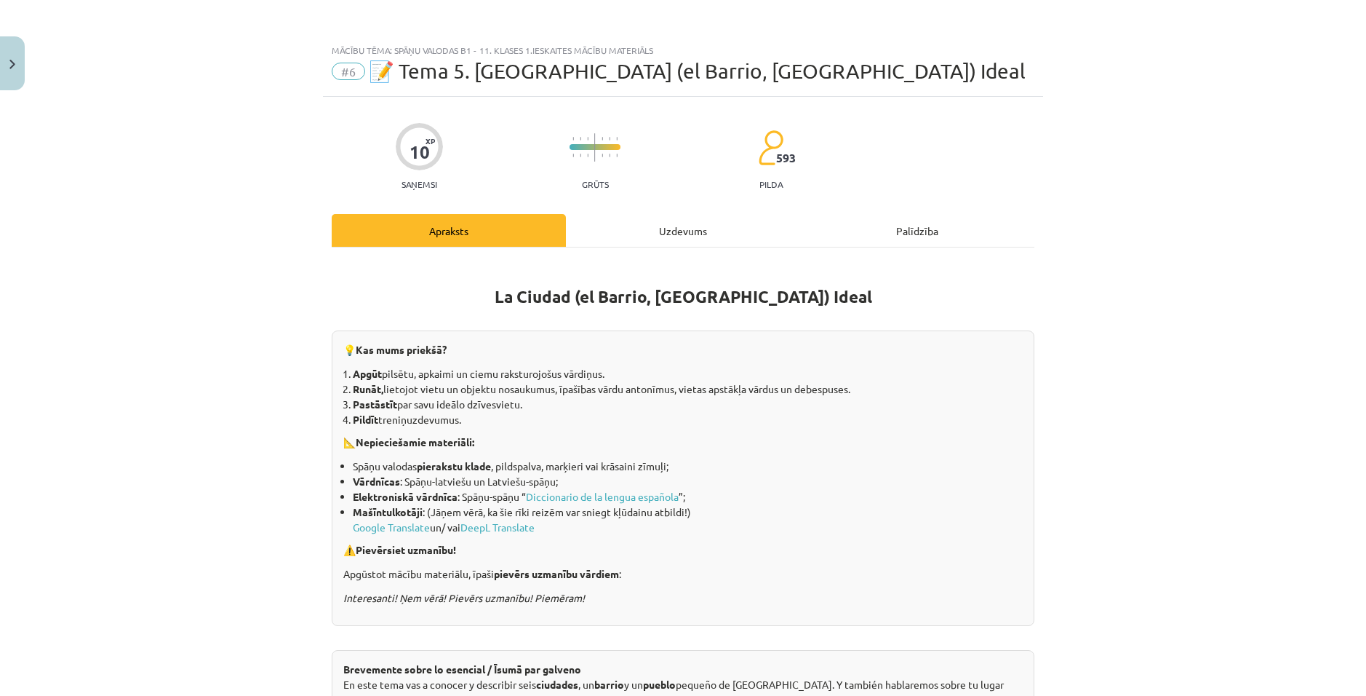
drag, startPoint x: 648, startPoint y: 239, endPoint x: 652, endPoint y: 252, distance: 14.3
click at [447, 239] on div "Uzdevums" at bounding box center [683, 230] width 234 height 33
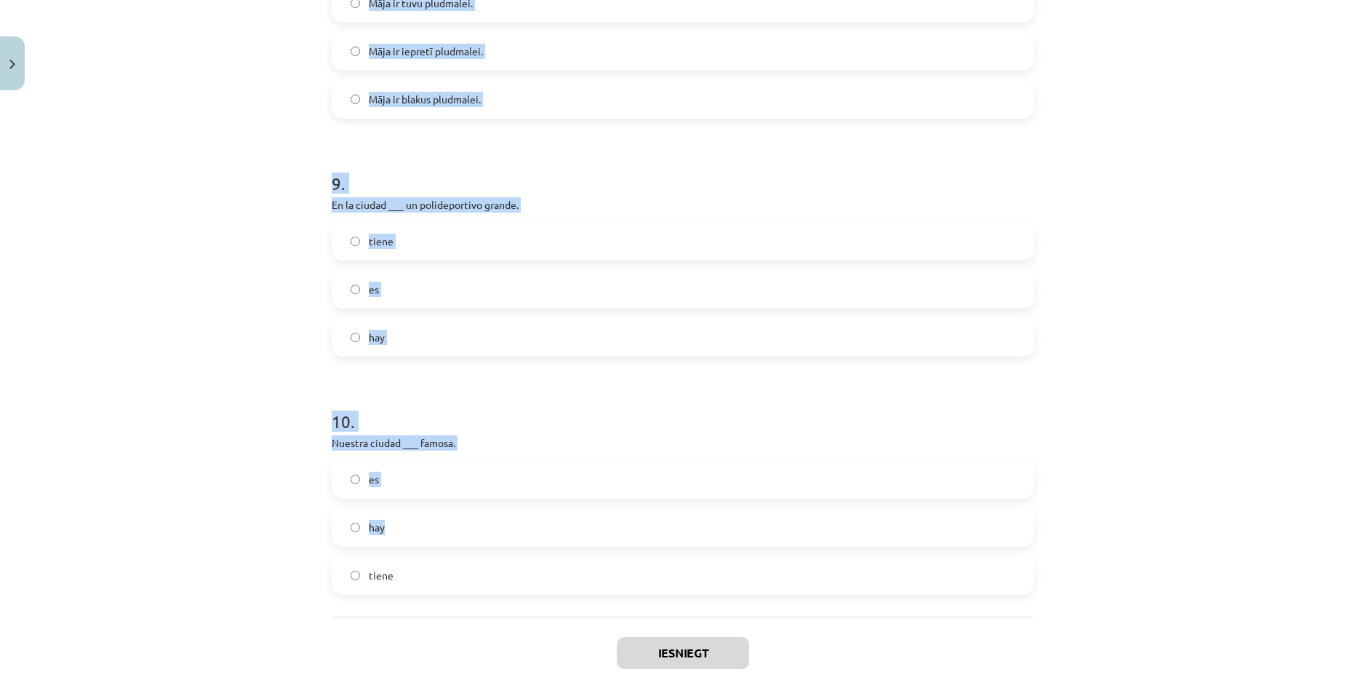
scroll to position [2113, 0]
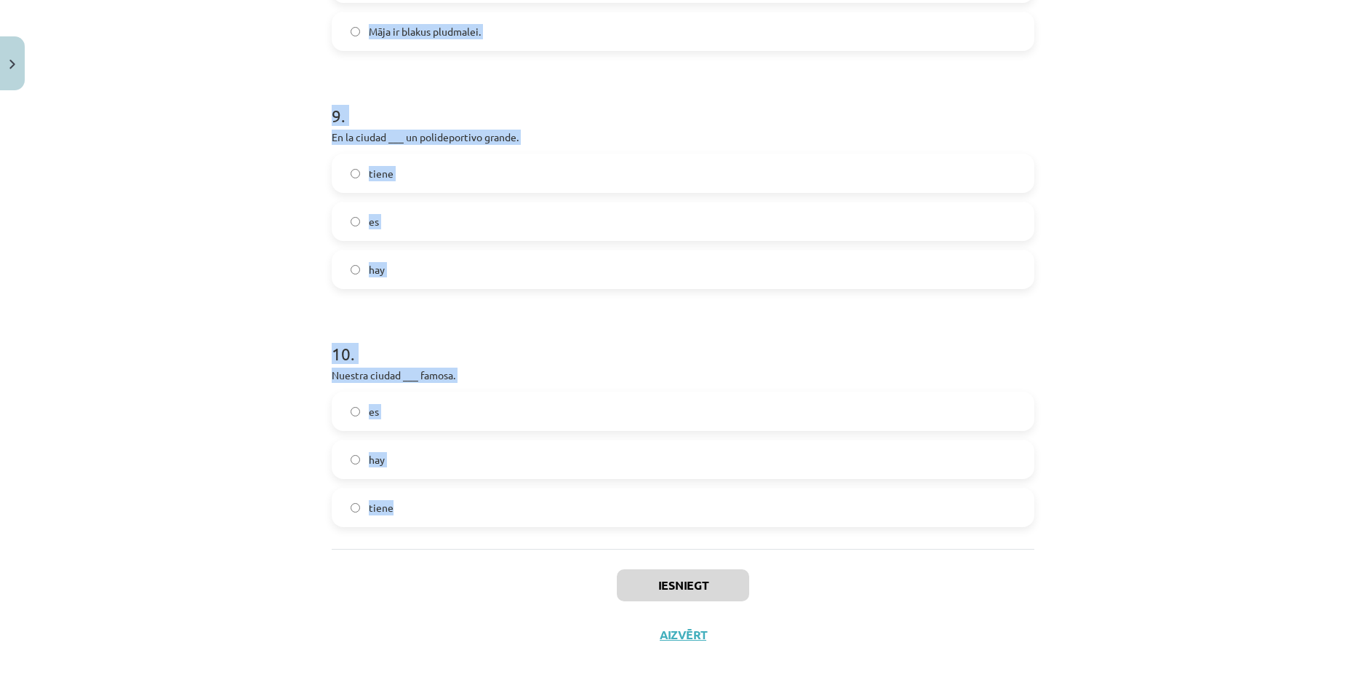
drag, startPoint x: 249, startPoint y: 335, endPoint x: 427, endPoint y: 508, distance: 248.0
click at [427, 508] on div "Mācību tēma: Spāņu valodas b1 - 11. klases 1.ieskaites mācību materiāls #6 📝 Te…" at bounding box center [683, 348] width 1366 height 696
copy form "Para comprar medicamentos vas a… un mercado un cine una farmacia 2 . Un edifici…"
click at [447, 418] on div "Mācību tēma: Spāņu valodas b1 - 11. klases 1.ieskaites mācību materiāls #6 📝 Te…" at bounding box center [683, 348] width 1366 height 696
click at [447, 416] on div "Mācību tēma: Spāņu valodas b1 - 11. klases 1.ieskaites mācību materiāls #6 📝 Te…" at bounding box center [683, 348] width 1366 height 696
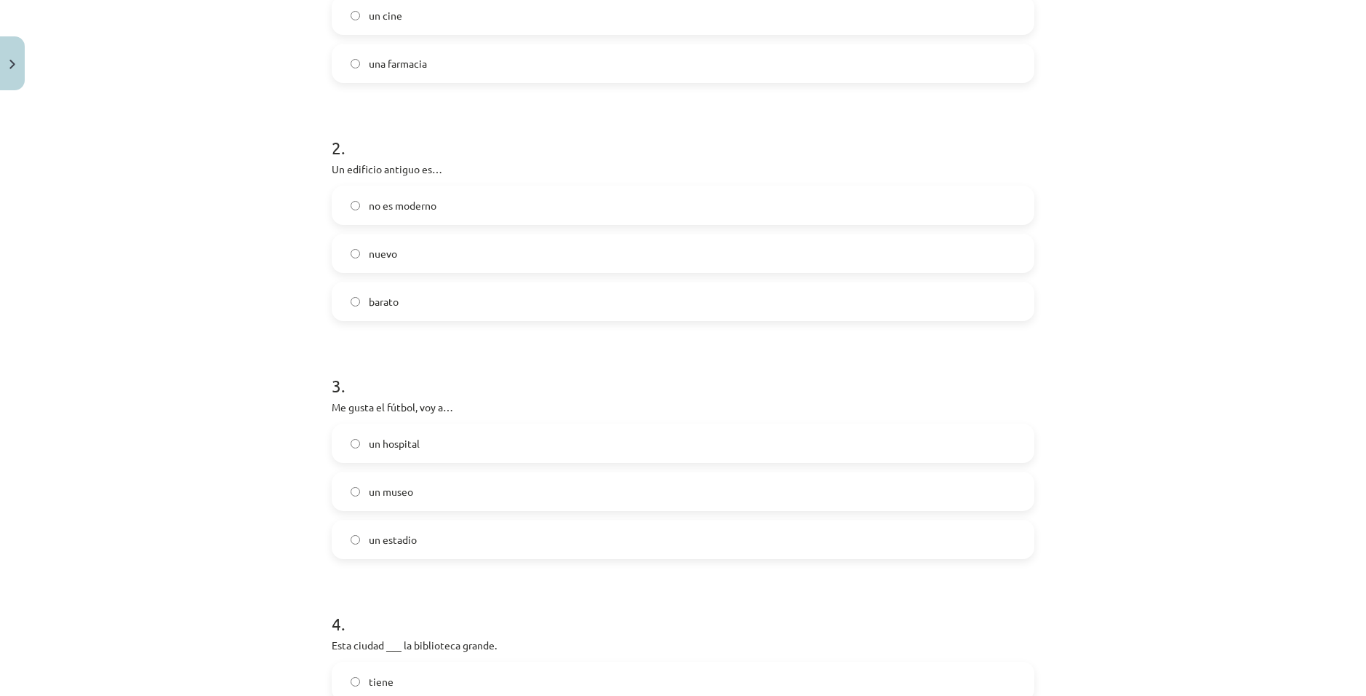
scroll to position [76, 0]
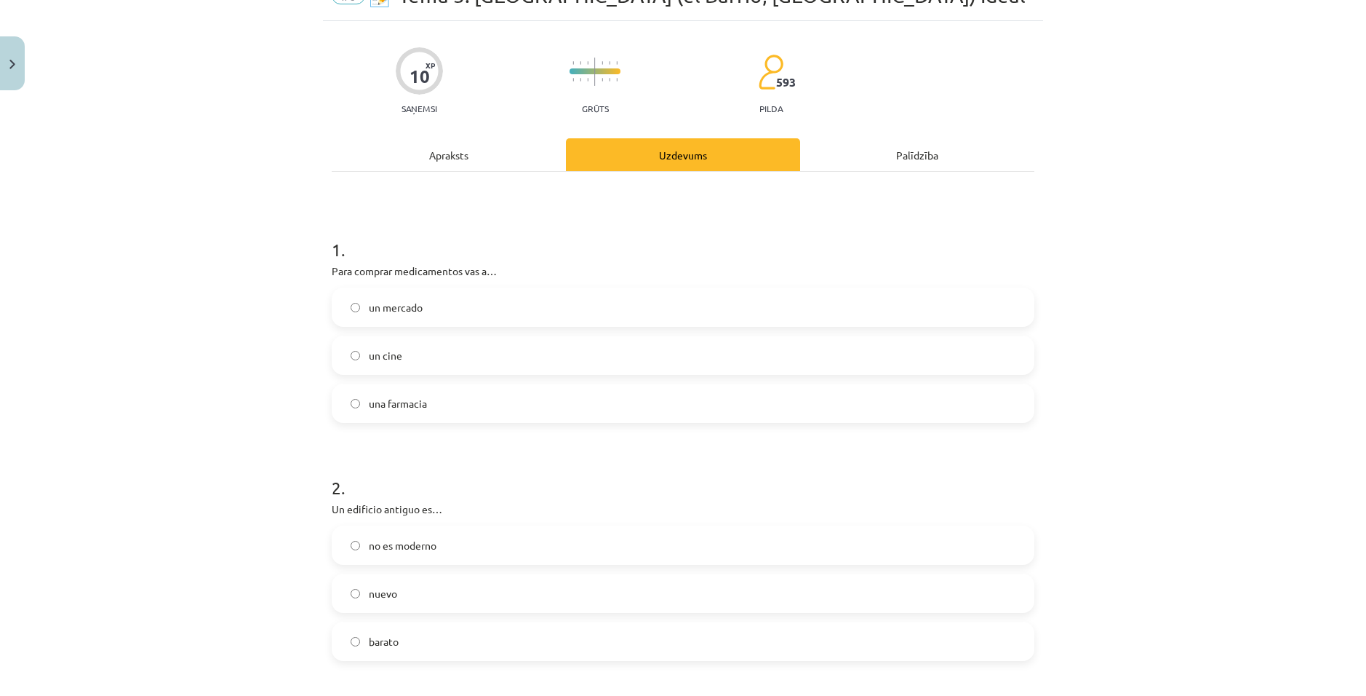
click at [394, 392] on label "una farmacia" at bounding box center [683, 403] width 700 height 36
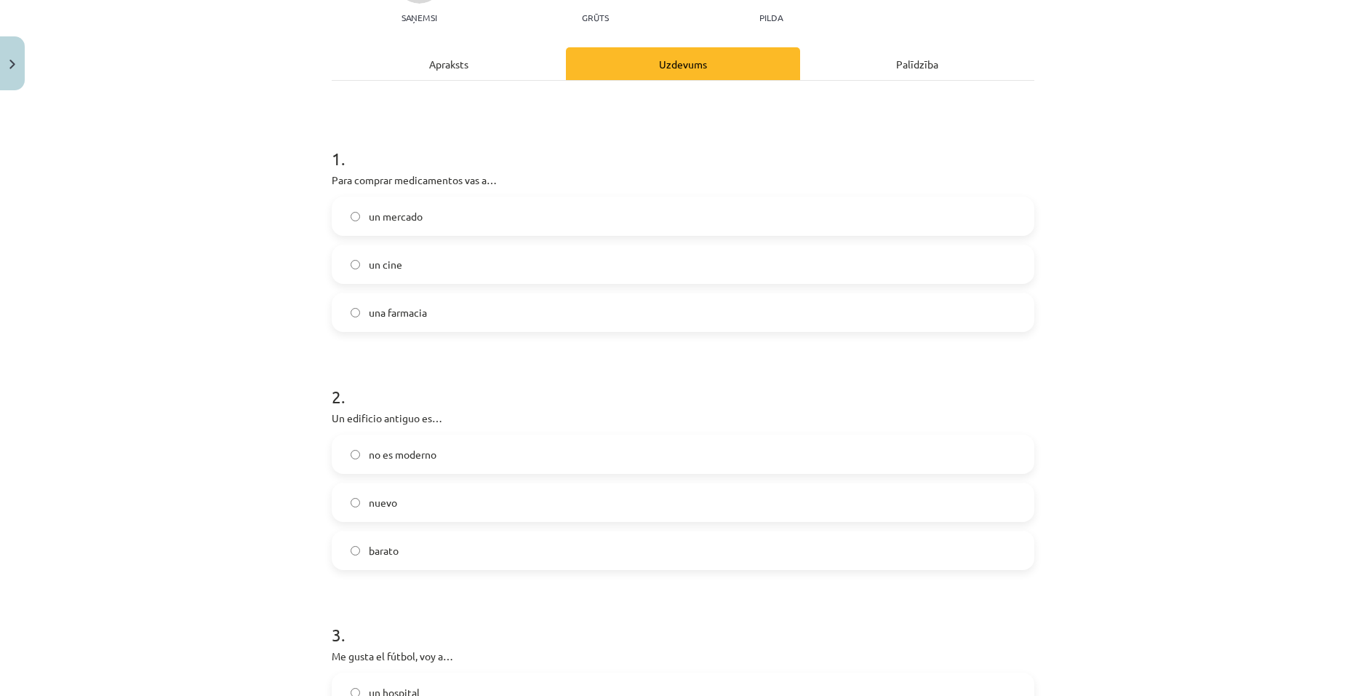
scroll to position [221, 0]
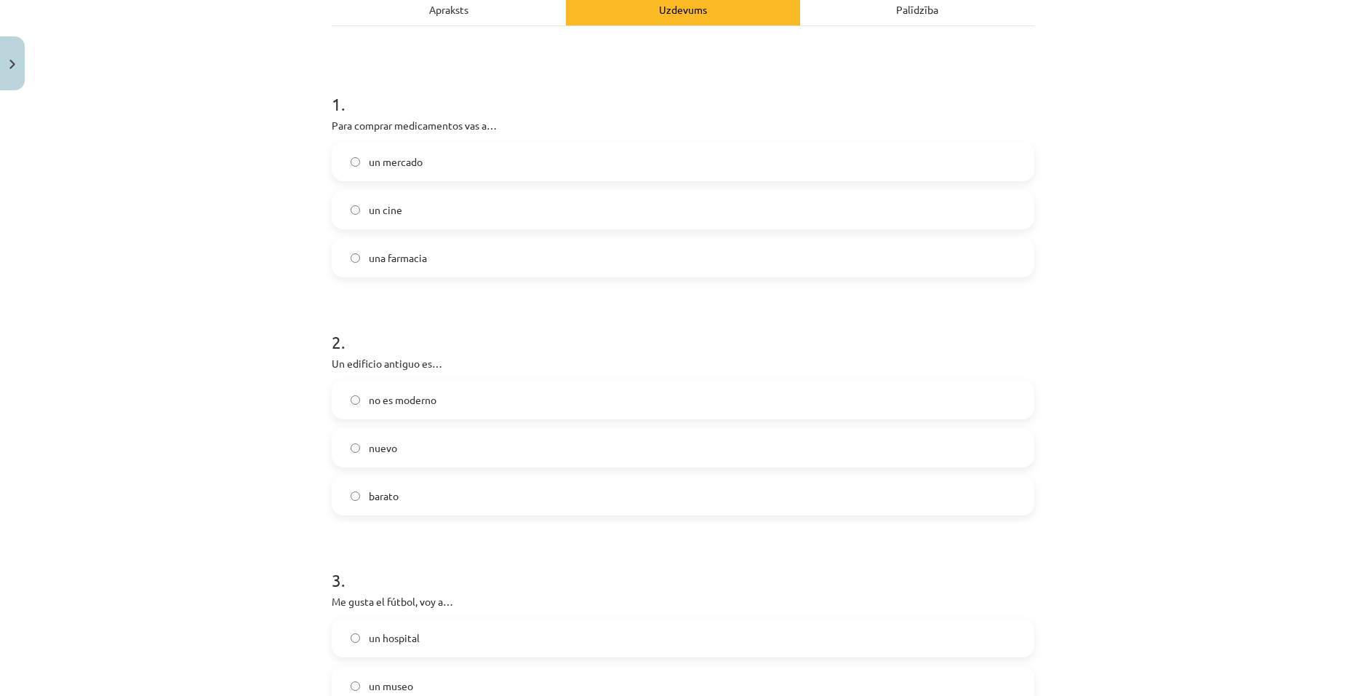
click at [446, 396] on label "no es moderno" at bounding box center [683, 399] width 700 height 36
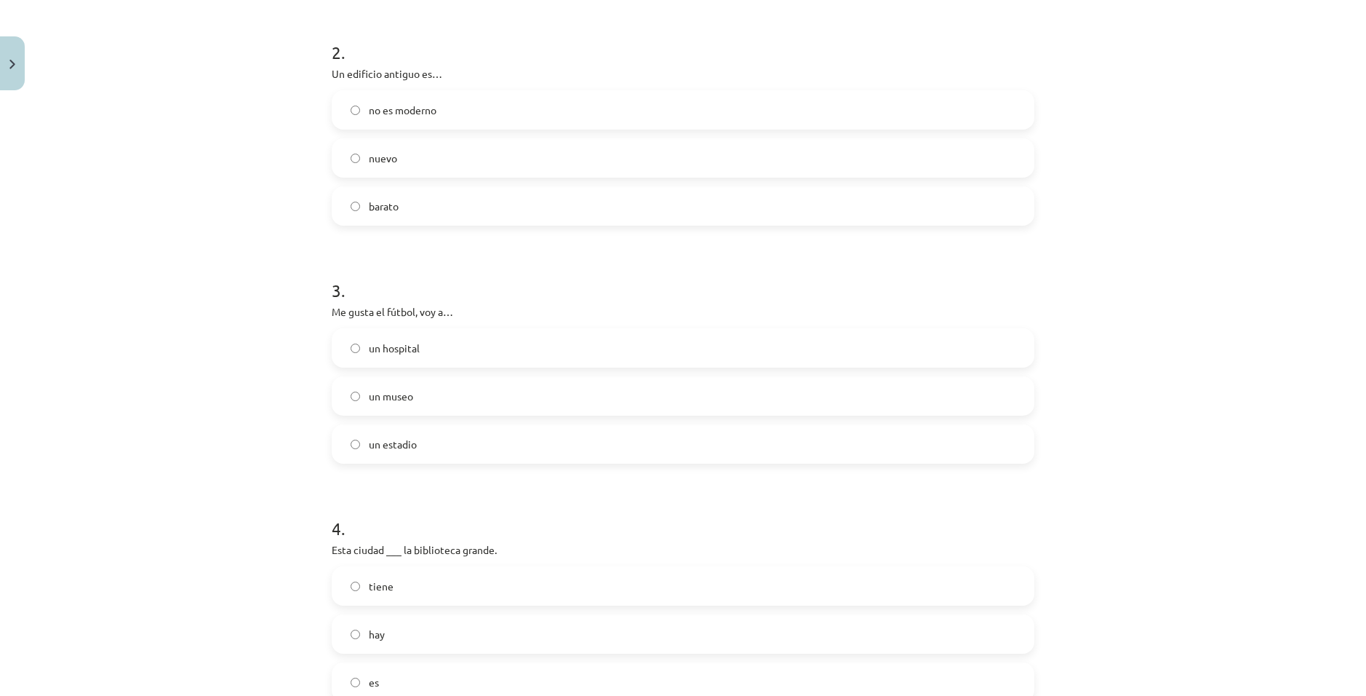
scroll to position [512, 0]
click at [430, 441] on label "un estadio" at bounding box center [683, 442] width 700 height 36
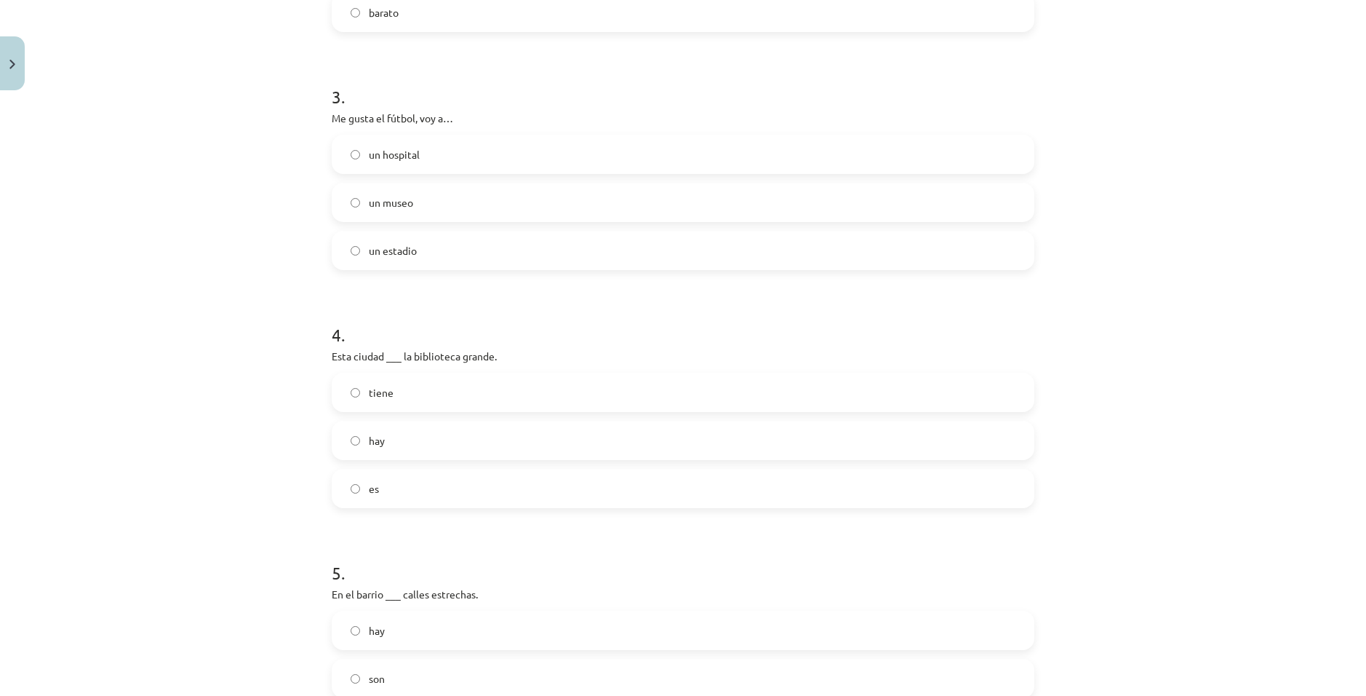
scroll to position [730, 0]
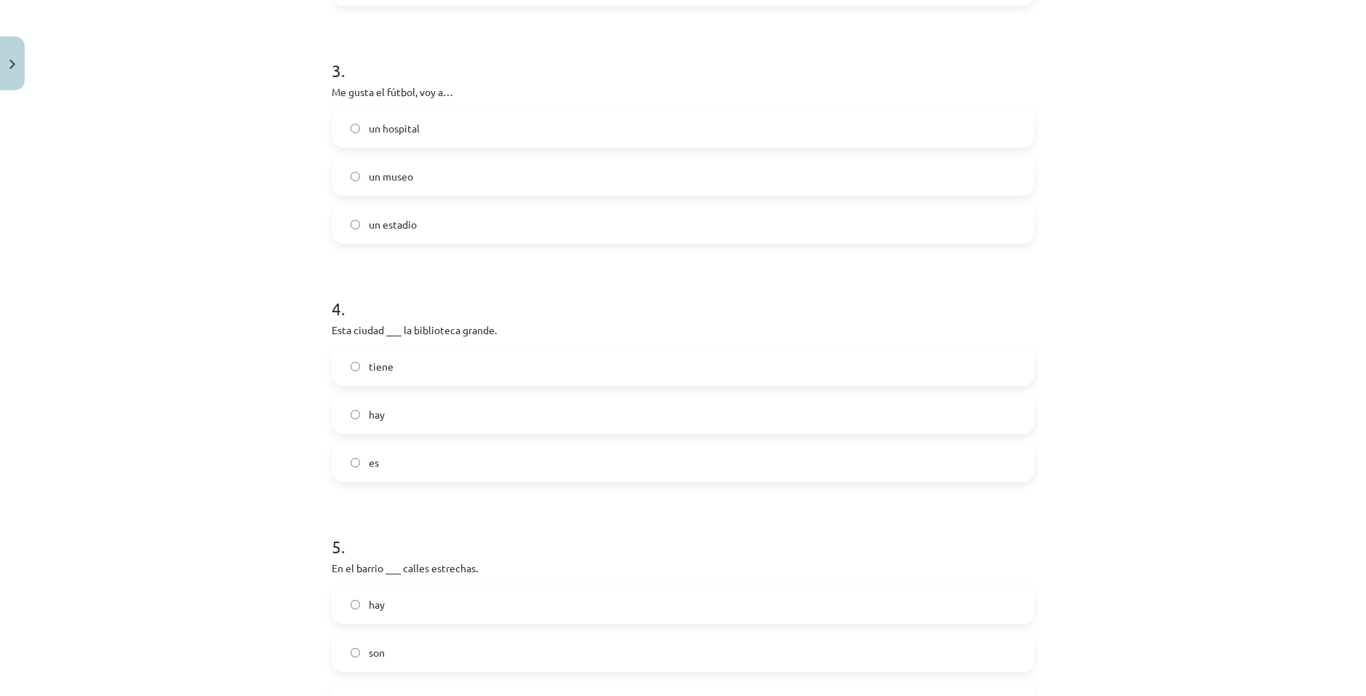
drag, startPoint x: 401, startPoint y: 426, endPoint x: 519, endPoint y: 382, distance: 125.7
click at [404, 421] on label "hay" at bounding box center [683, 414] width 700 height 36
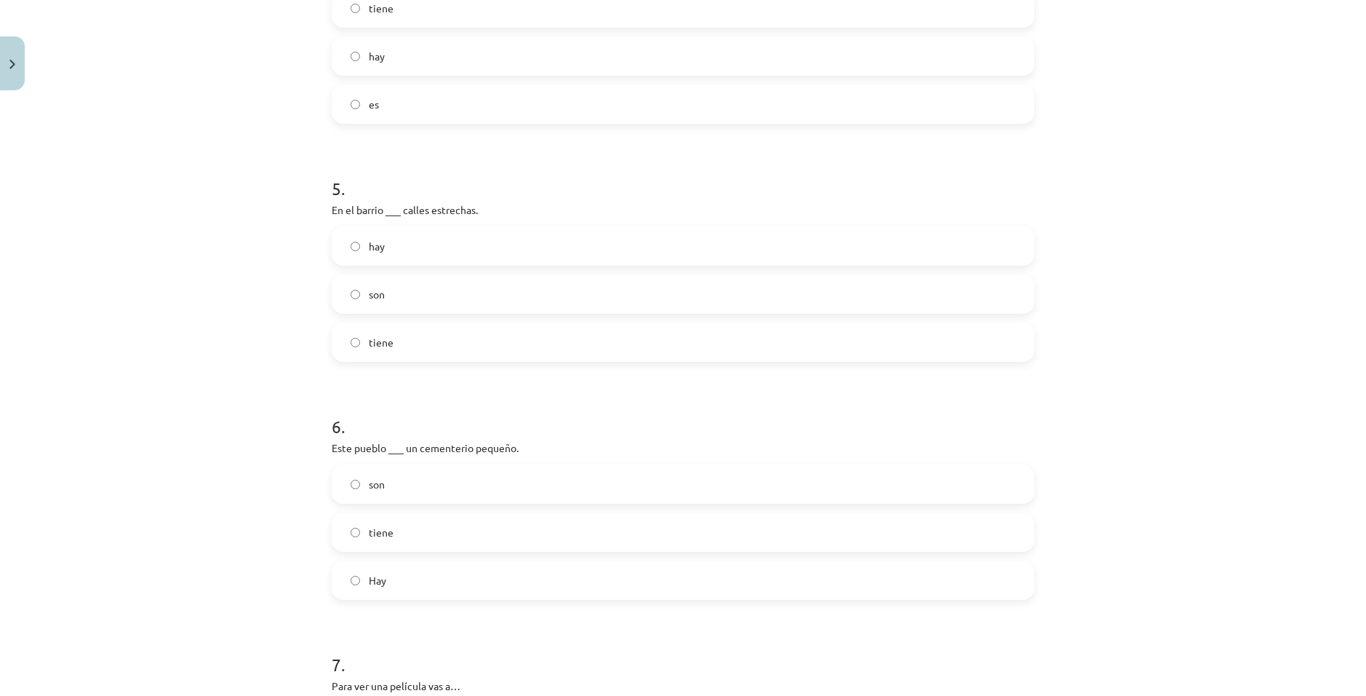
scroll to position [1094, 0]
drag, startPoint x: 343, startPoint y: 232, endPoint x: 372, endPoint y: 248, distance: 32.6
click at [345, 232] on label "hay" at bounding box center [683, 240] width 700 height 36
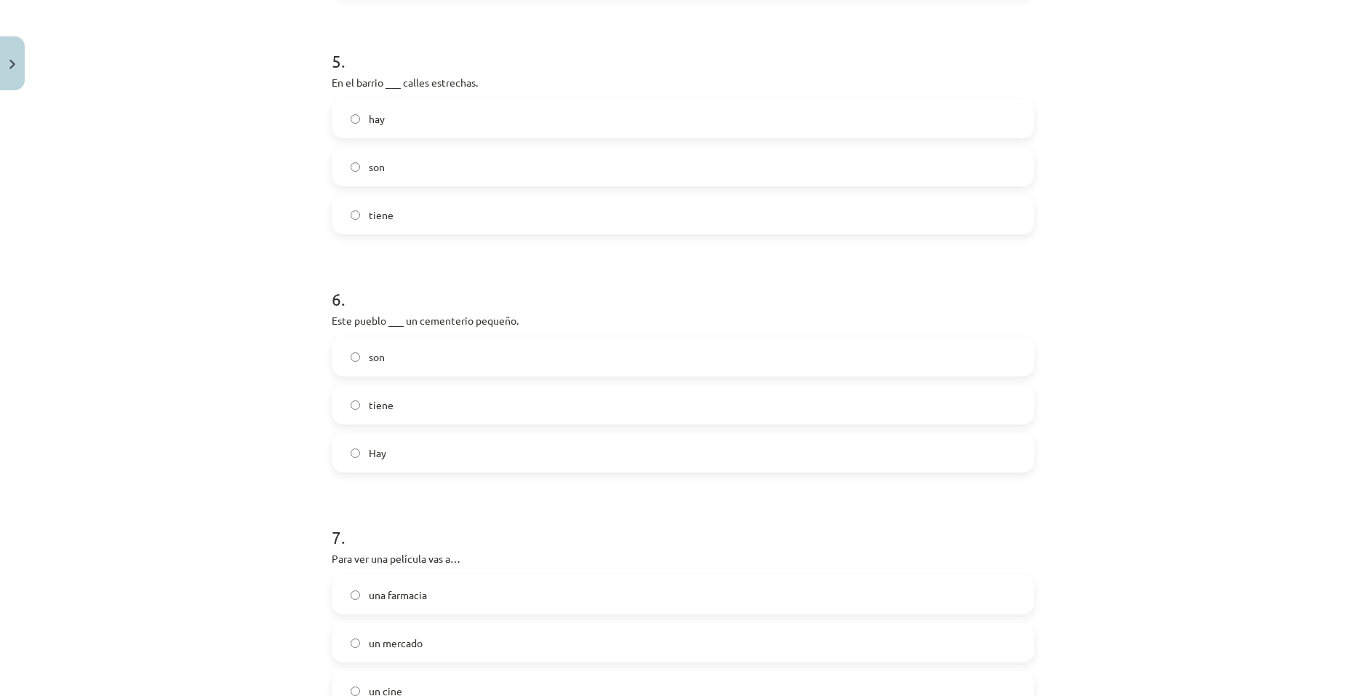
scroll to position [1240, 0]
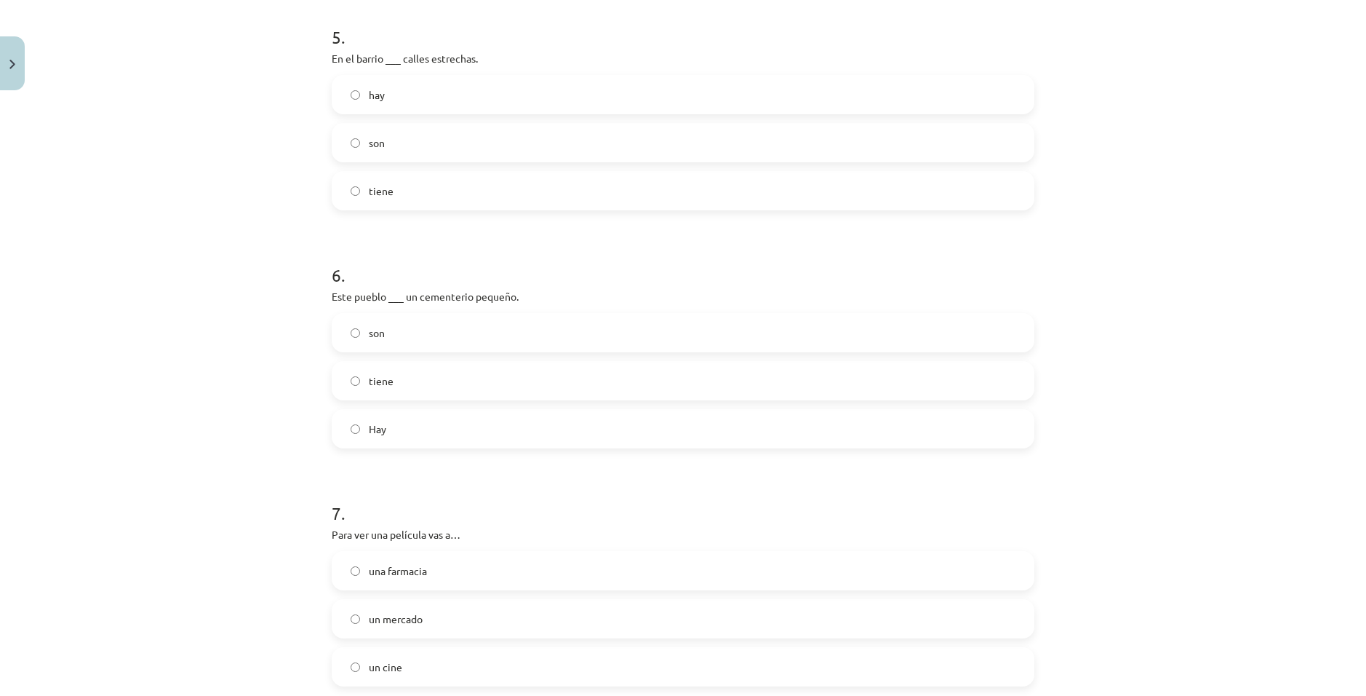
drag, startPoint x: 344, startPoint y: 199, endPoint x: 416, endPoint y: 239, distance: 82.4
click at [345, 199] on label "tiene" at bounding box center [683, 190] width 700 height 36
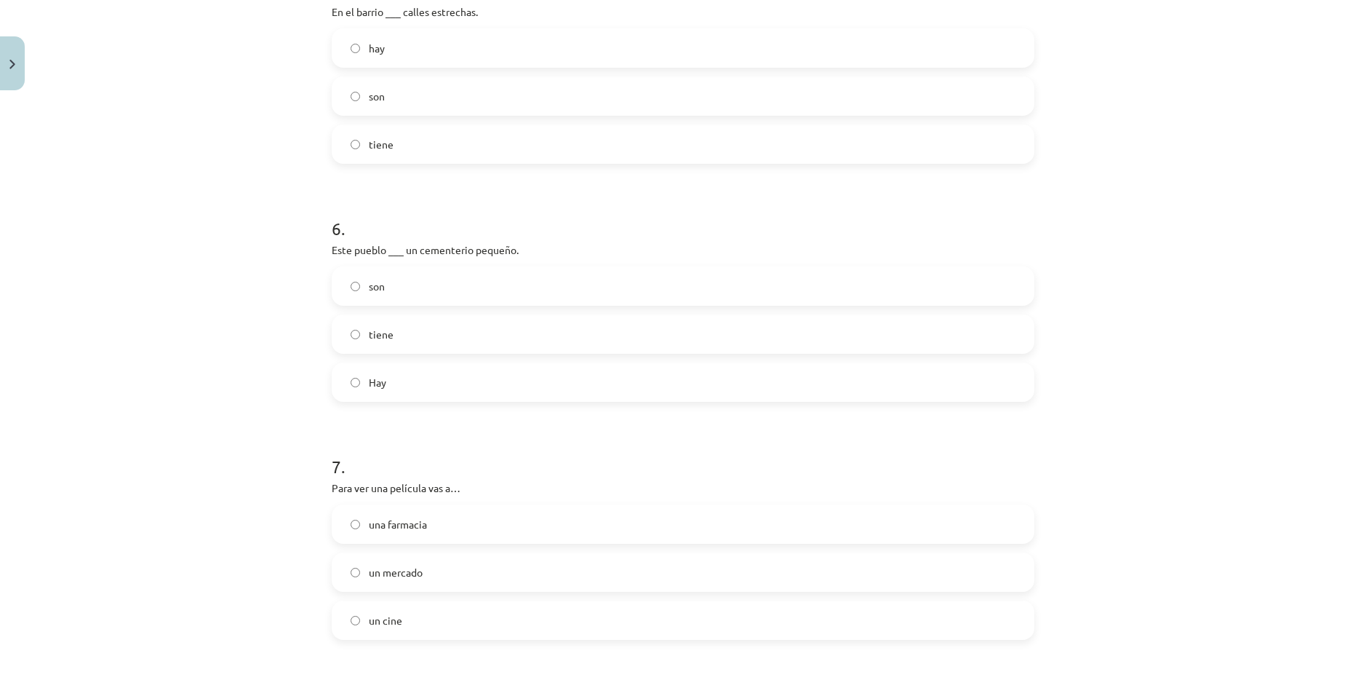
scroll to position [1313, 0]
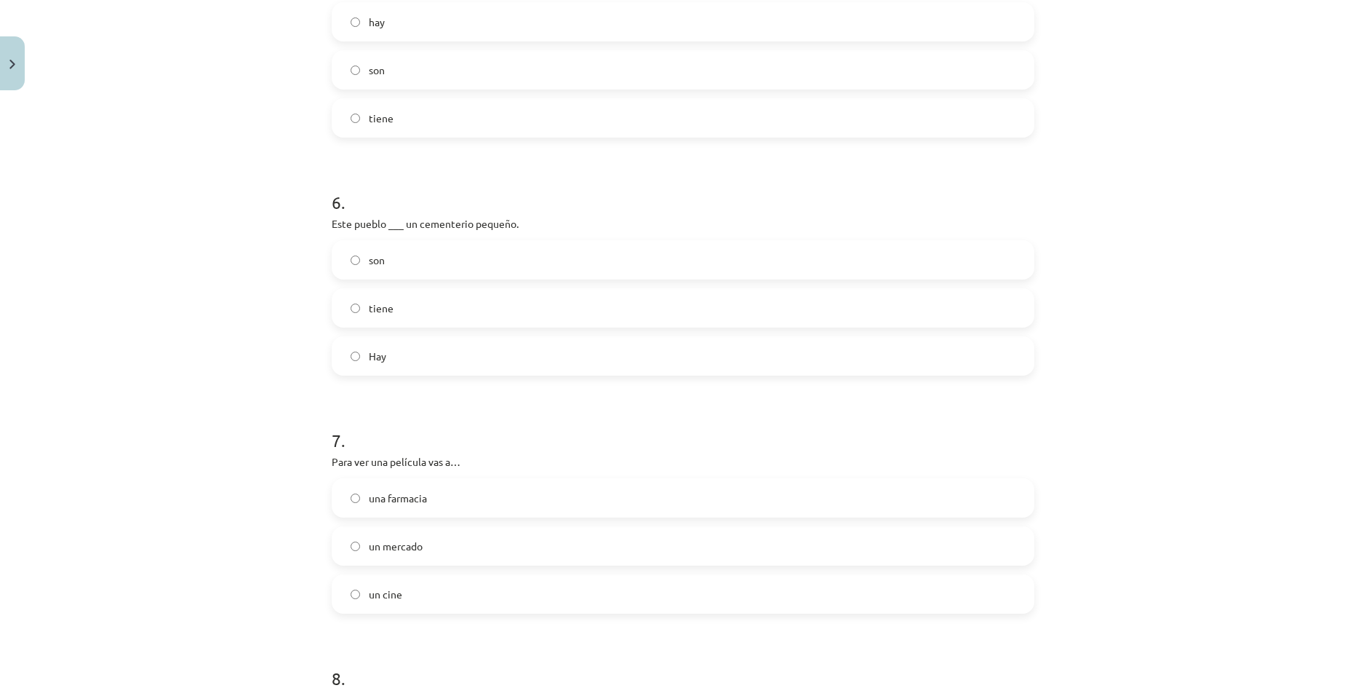
click at [346, 313] on label "tiene" at bounding box center [683, 308] width 700 height 36
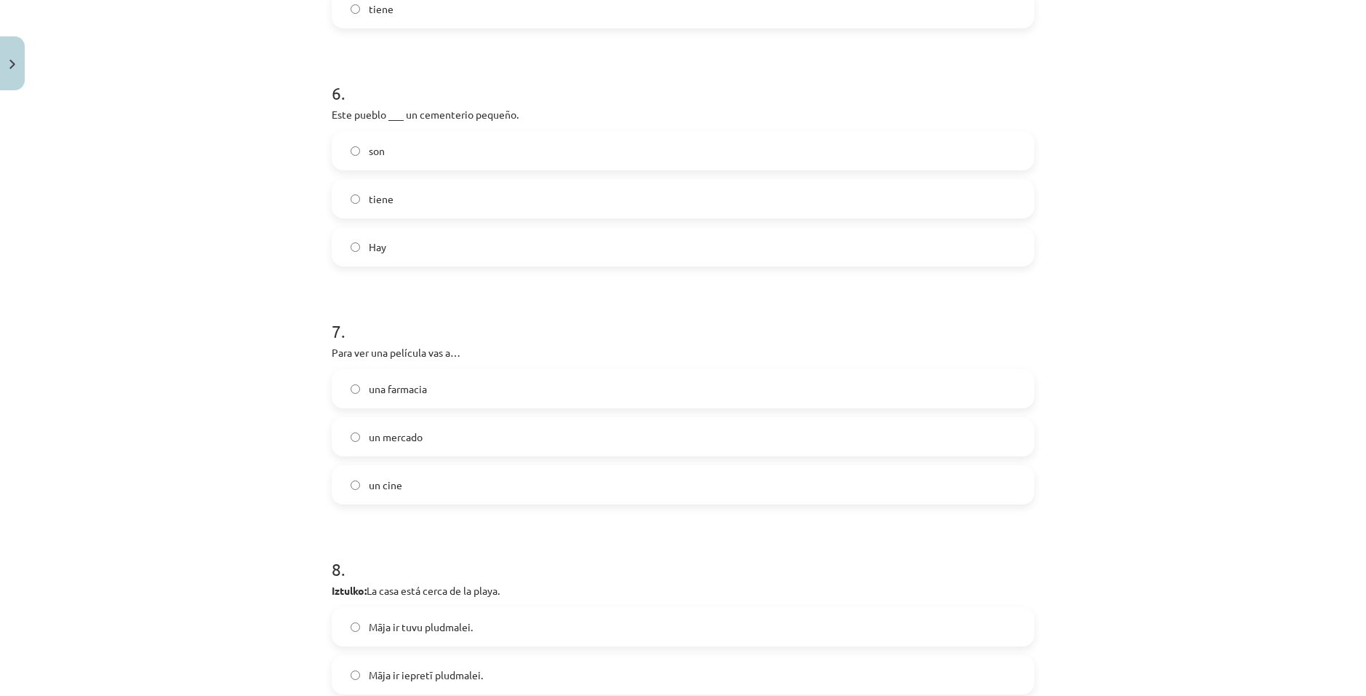
scroll to position [1458, 0]
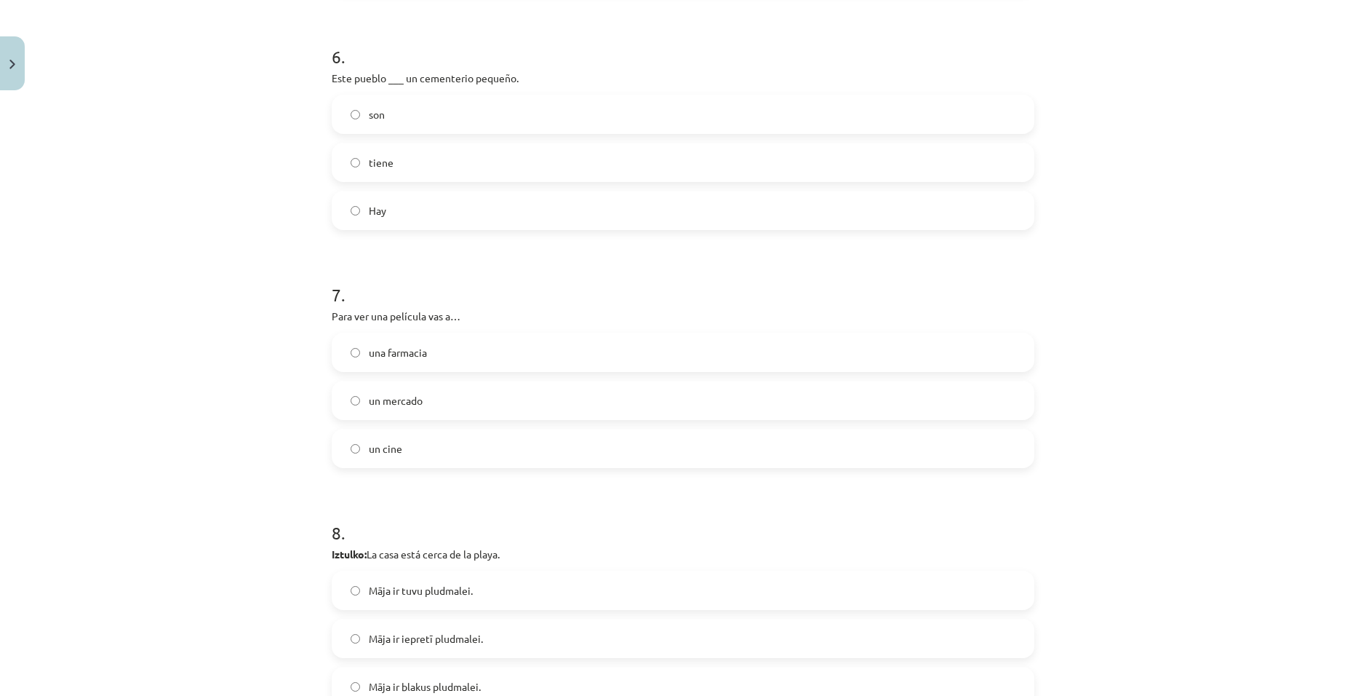
drag, startPoint x: 359, startPoint y: 461, endPoint x: 397, endPoint y: 455, distance: 38.4
click at [374, 459] on label "un cine" at bounding box center [683, 448] width 700 height 36
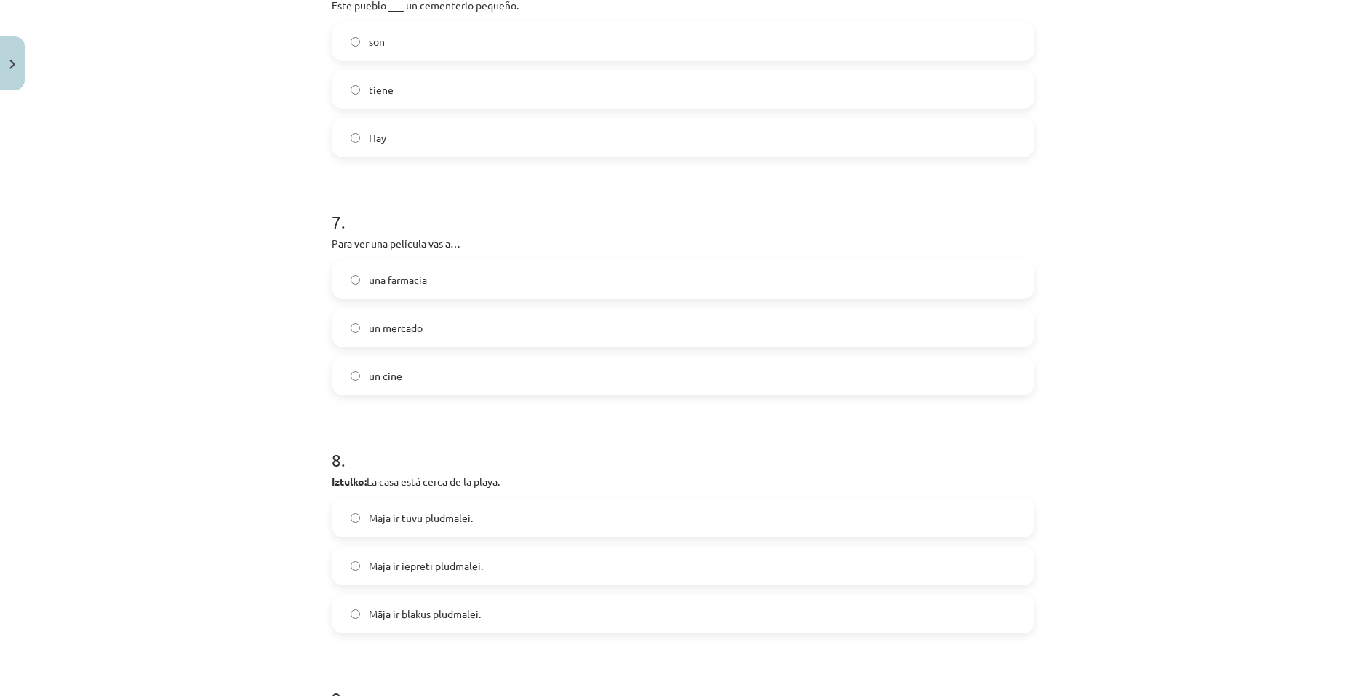
drag, startPoint x: 520, startPoint y: 415, endPoint x: 405, endPoint y: 388, distance: 118.1
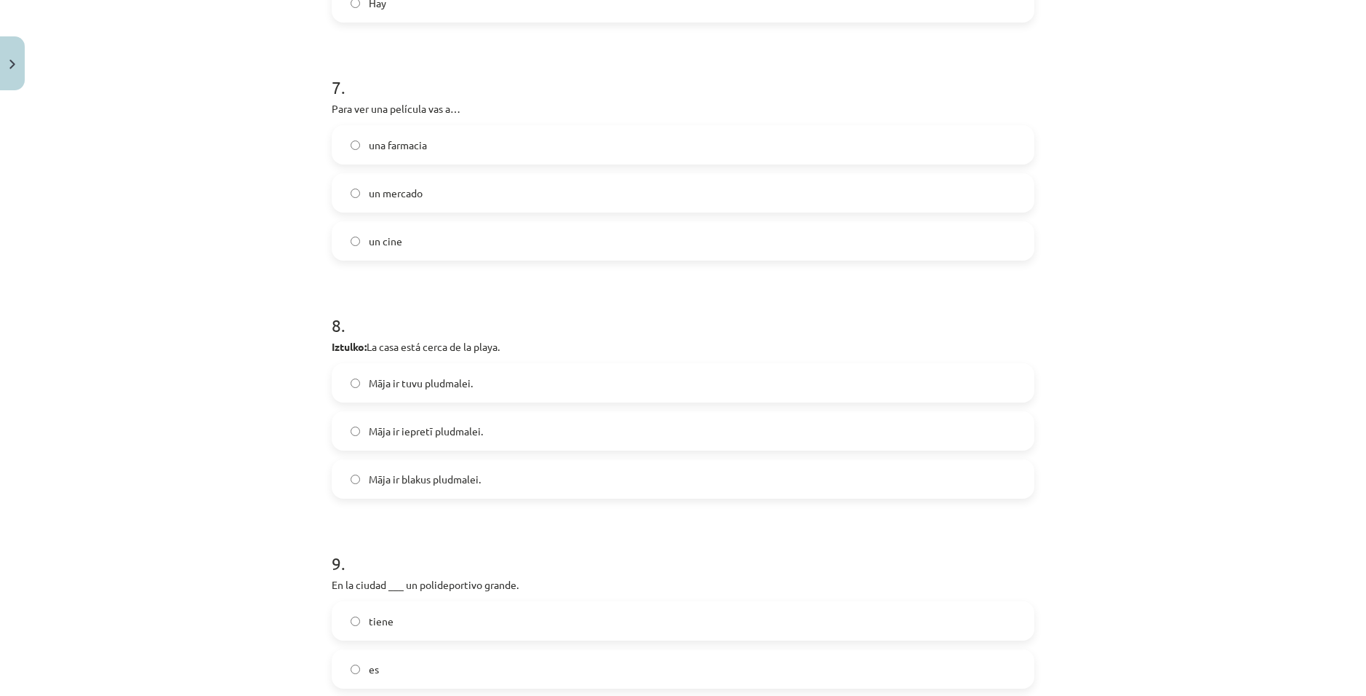
scroll to position [1676, 0]
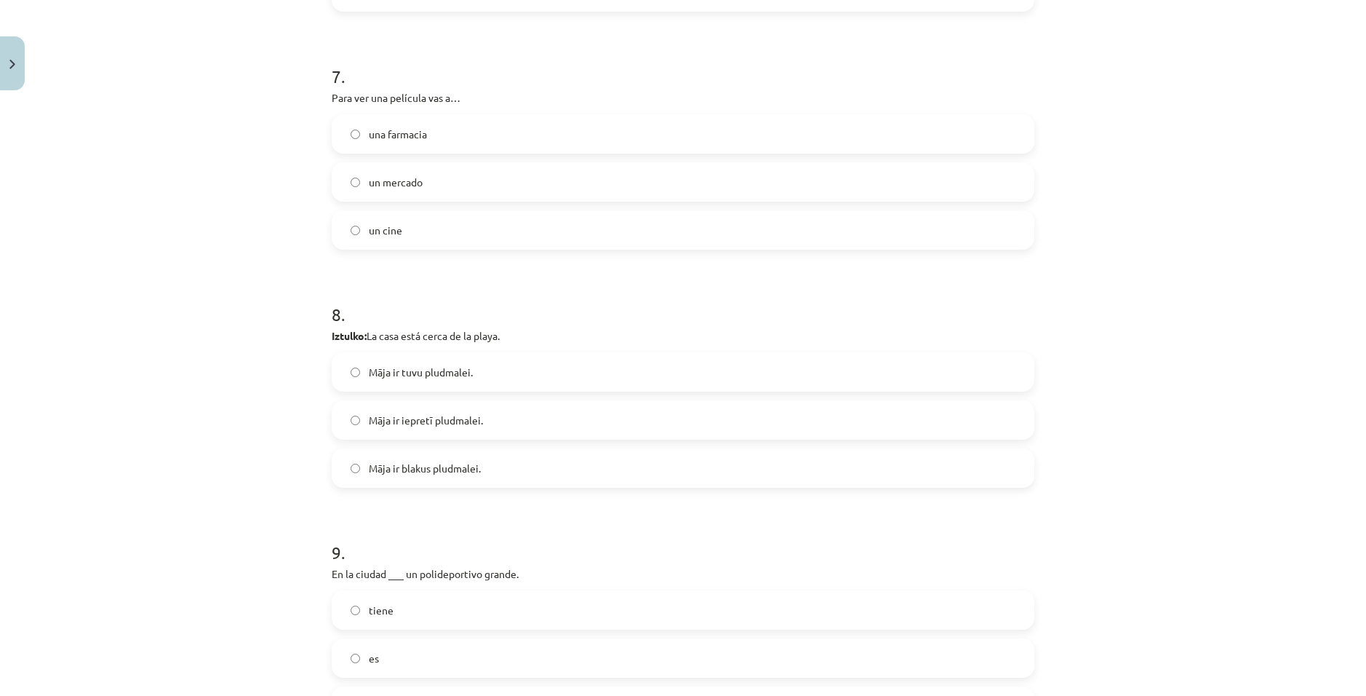
click at [356, 473] on label "Māja ir blakus pludmalei." at bounding box center [683, 468] width 700 height 36
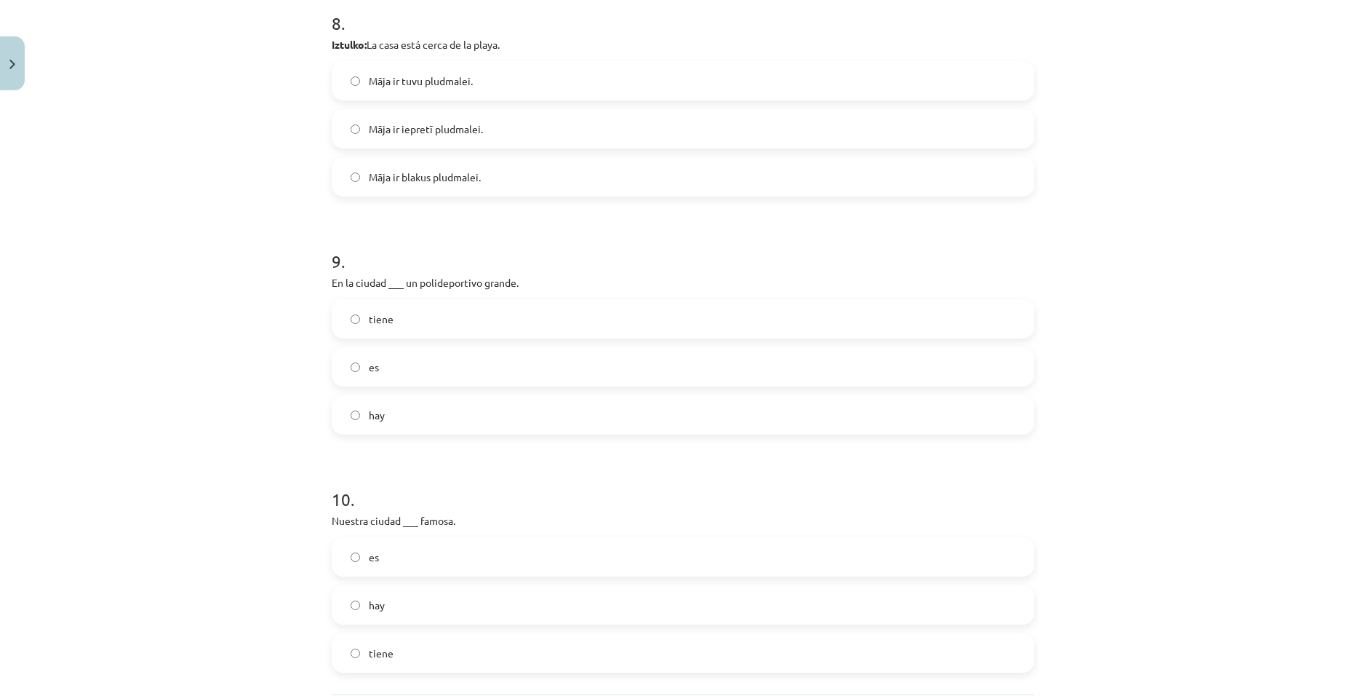
scroll to position [2040, 0]
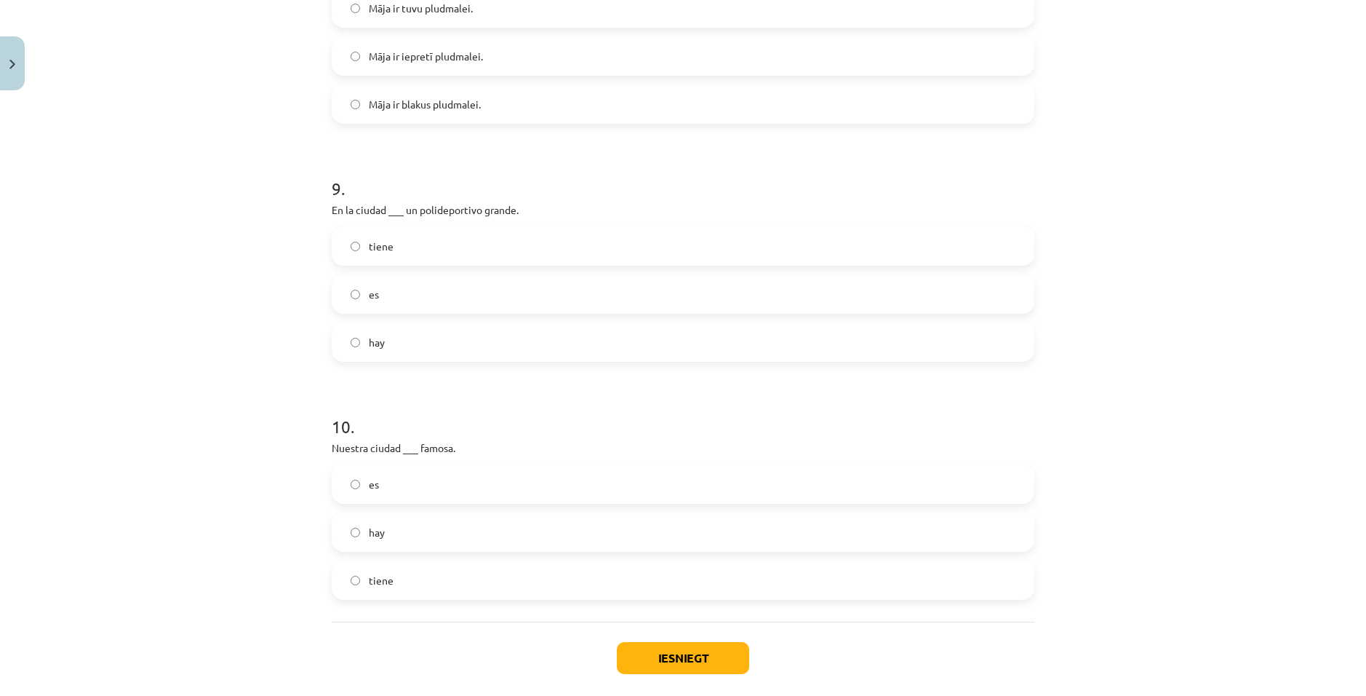
drag, startPoint x: 356, startPoint y: 479, endPoint x: 454, endPoint y: 483, distance: 98.3
click at [355, 479] on label "es" at bounding box center [683, 484] width 700 height 36
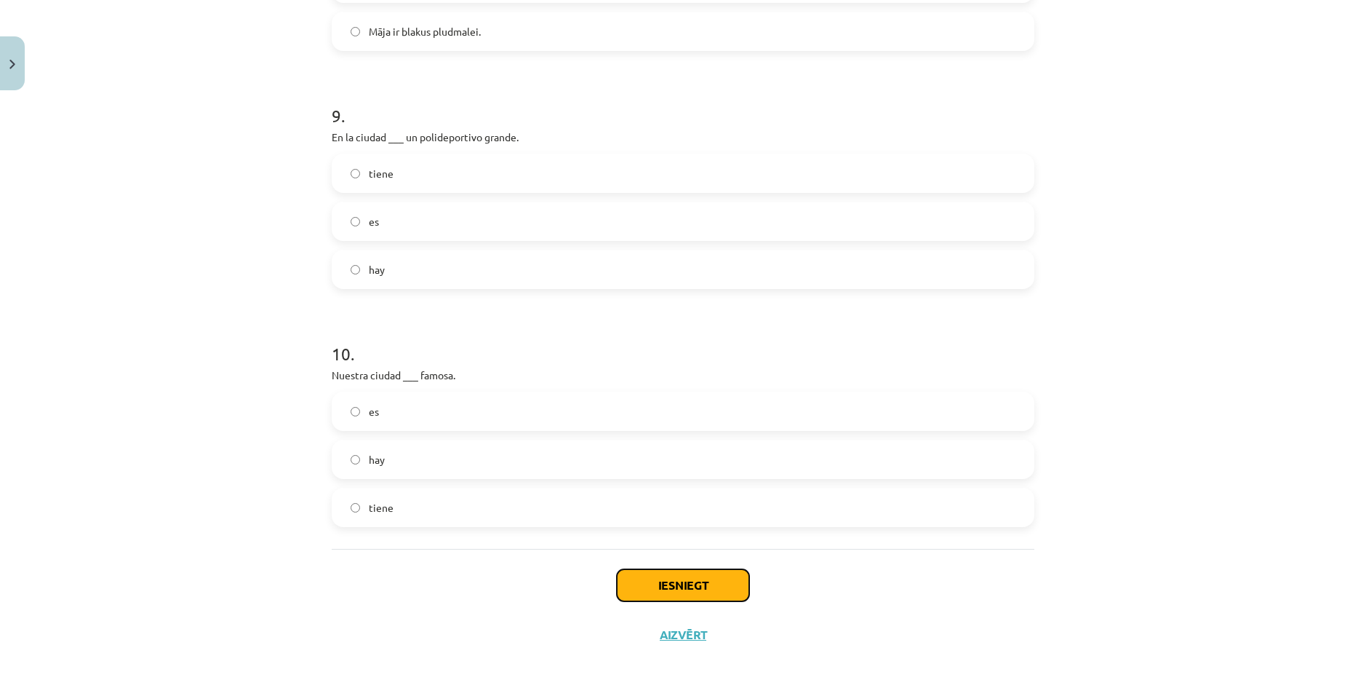
click at [447, 530] on button "Iesniegt" at bounding box center [683, 585] width 132 height 32
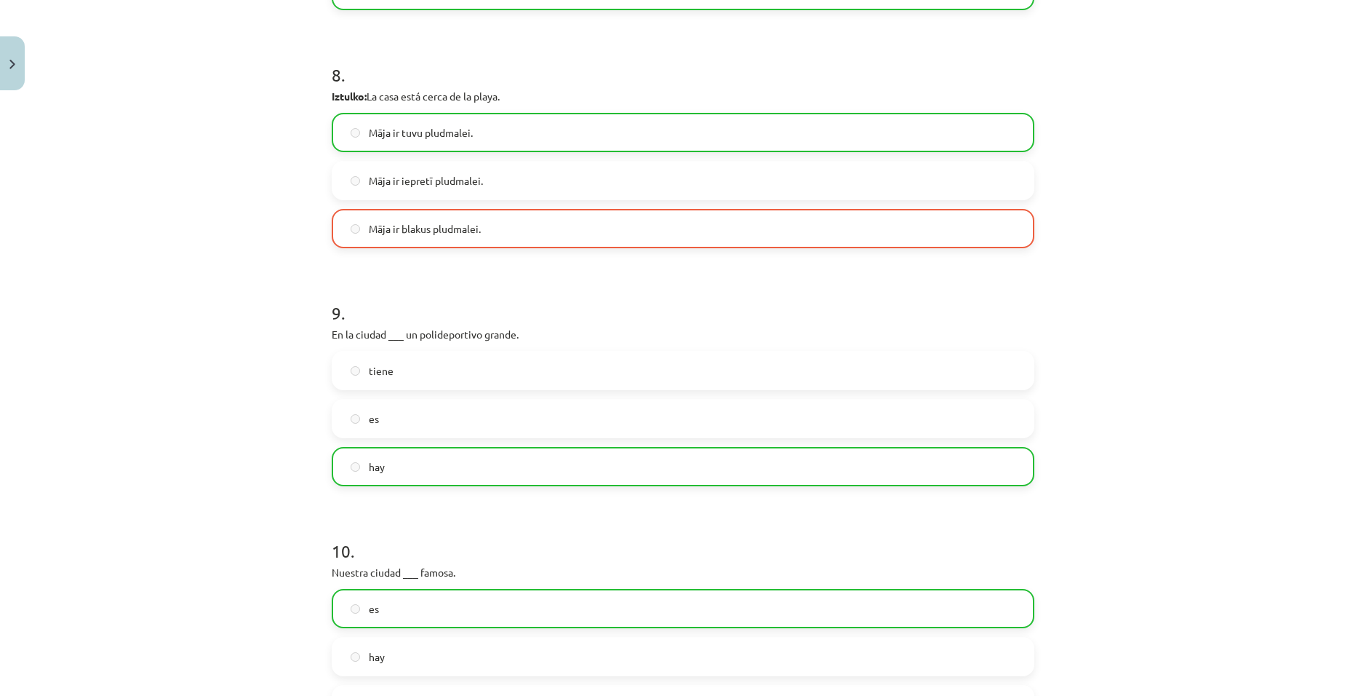
scroll to position [2159, 0]
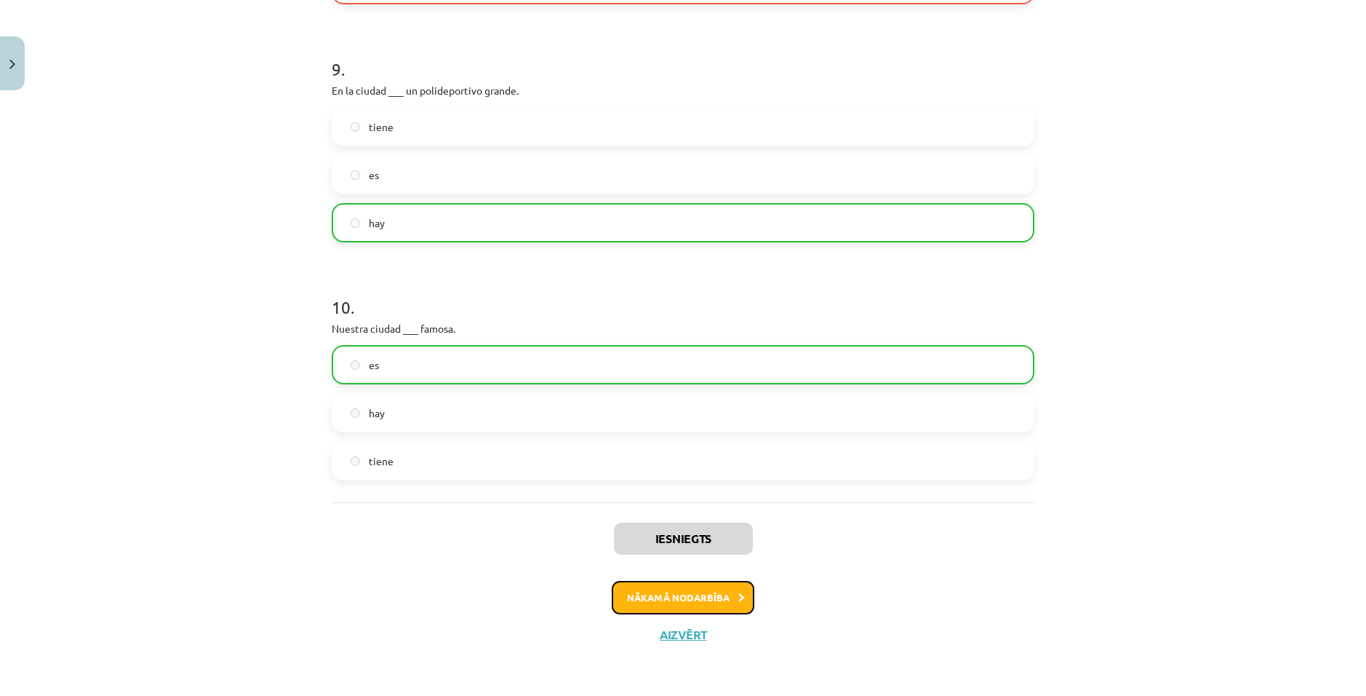
click at [447, 530] on button "Nākamā nodarbība" at bounding box center [683, 597] width 143 height 33
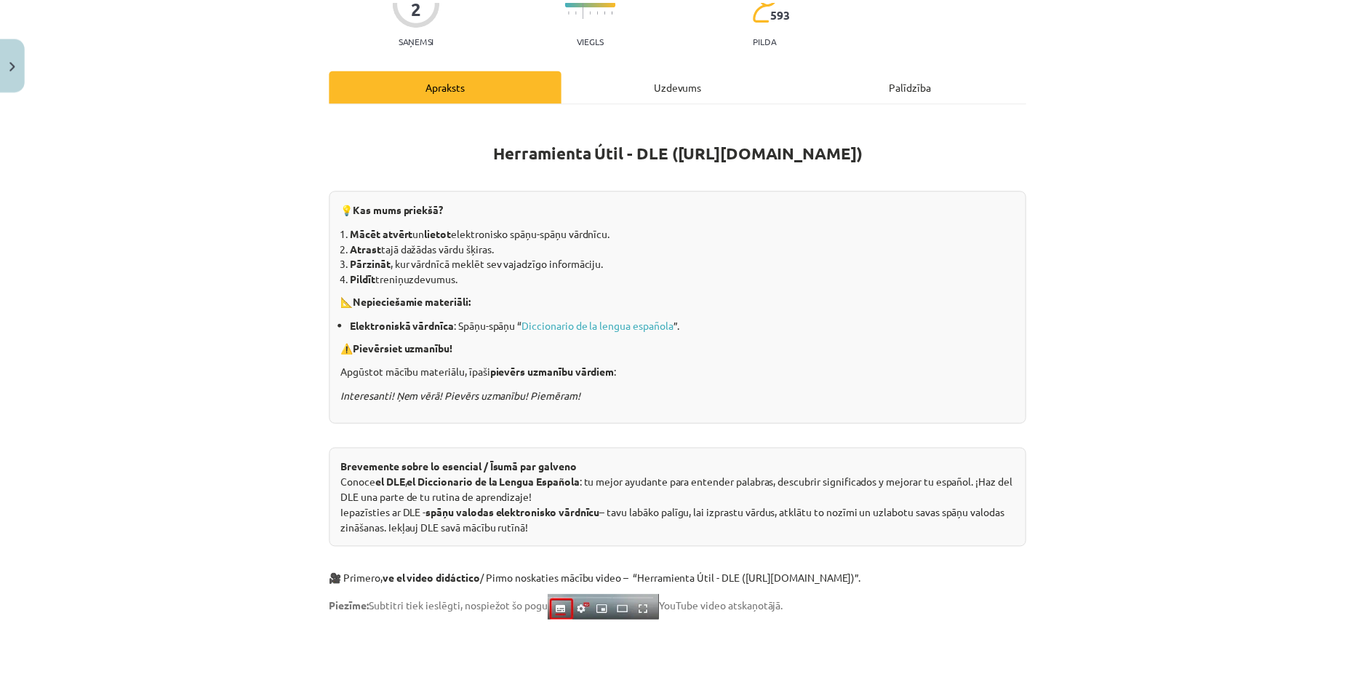
scroll to position [36, 0]
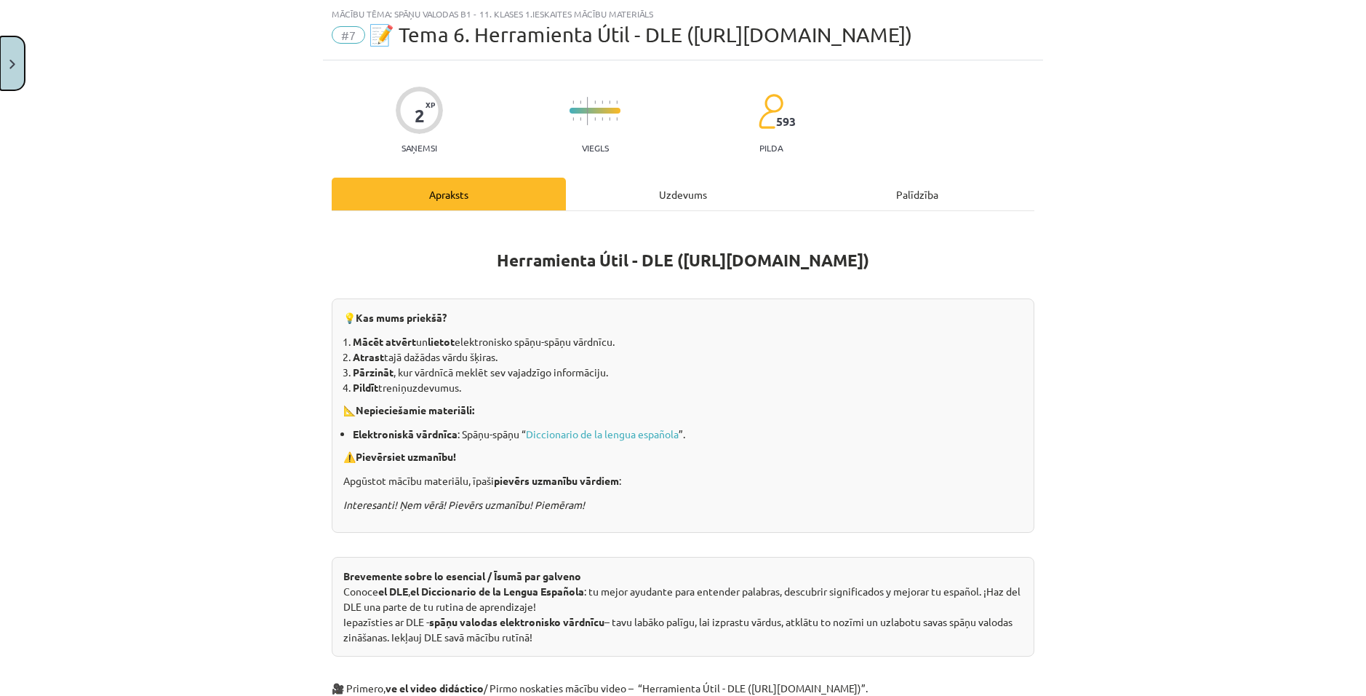
click at [17, 62] on button "Close" at bounding box center [12, 63] width 25 height 54
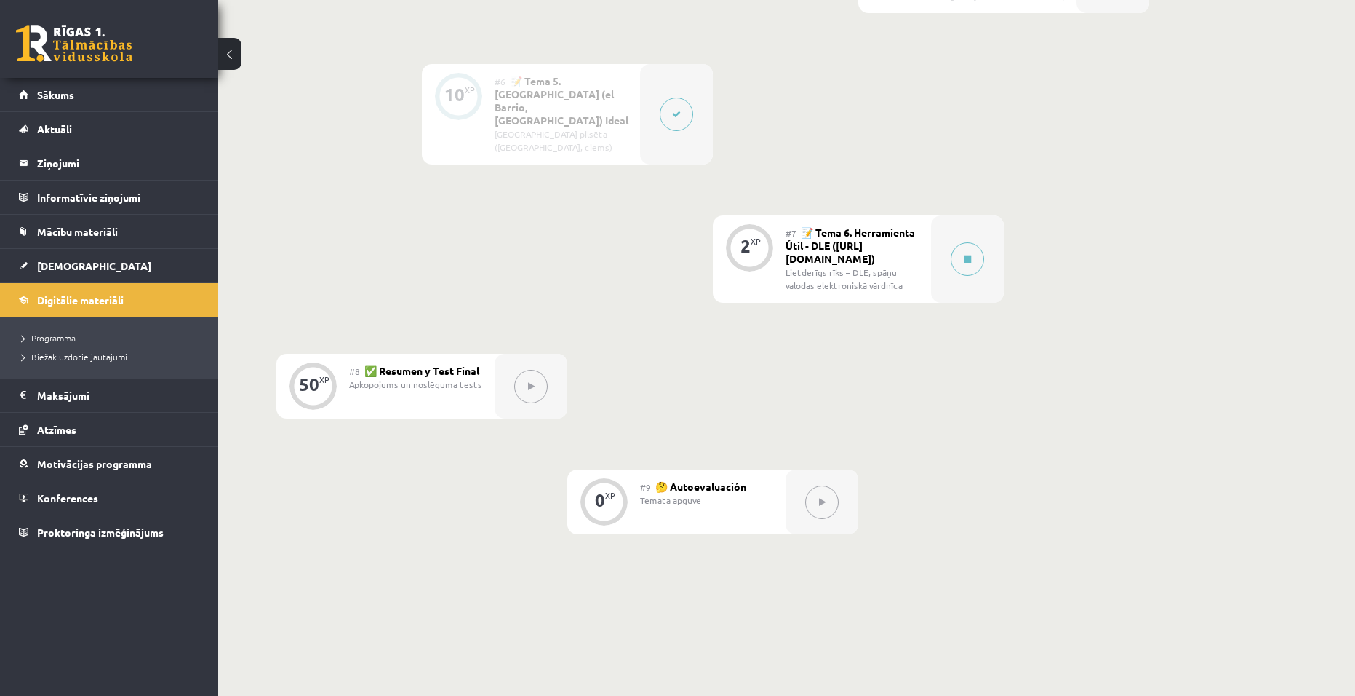
scroll to position [1019, 0]
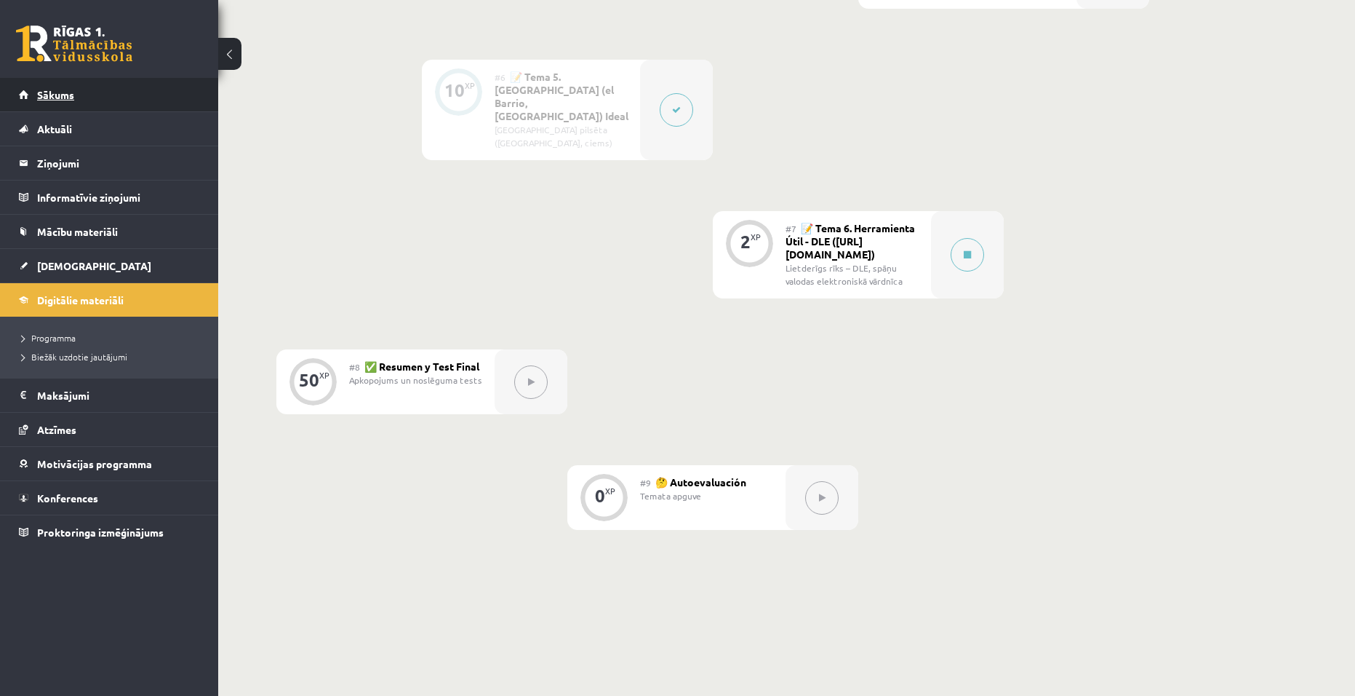
click at [73, 96] on span "Sākums" at bounding box center [55, 94] width 37 height 13
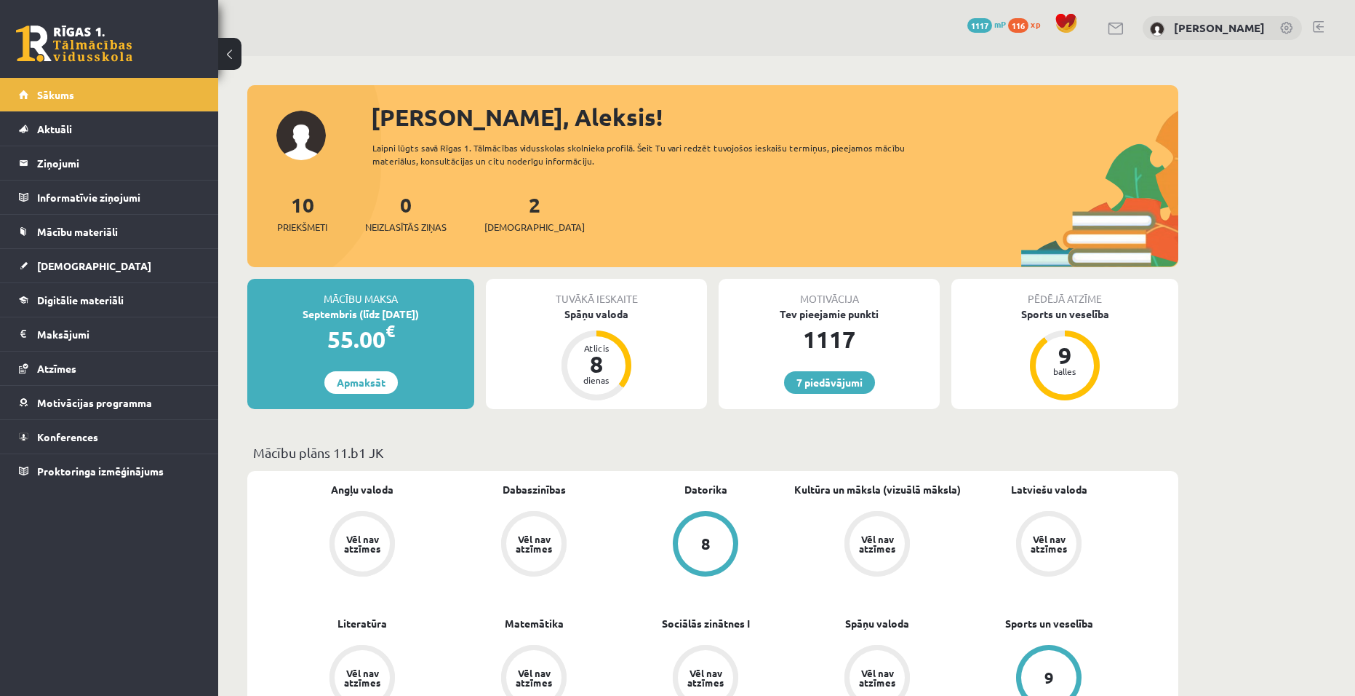
click at [1313, 26] on div "7 Dāvanas 1117 mP 116 xp Aleksis Āboliņš" at bounding box center [786, 28] width 1137 height 56
click at [1314, 26] on link at bounding box center [1318, 27] width 11 height 12
